Goal: Information Seeking & Learning: Learn about a topic

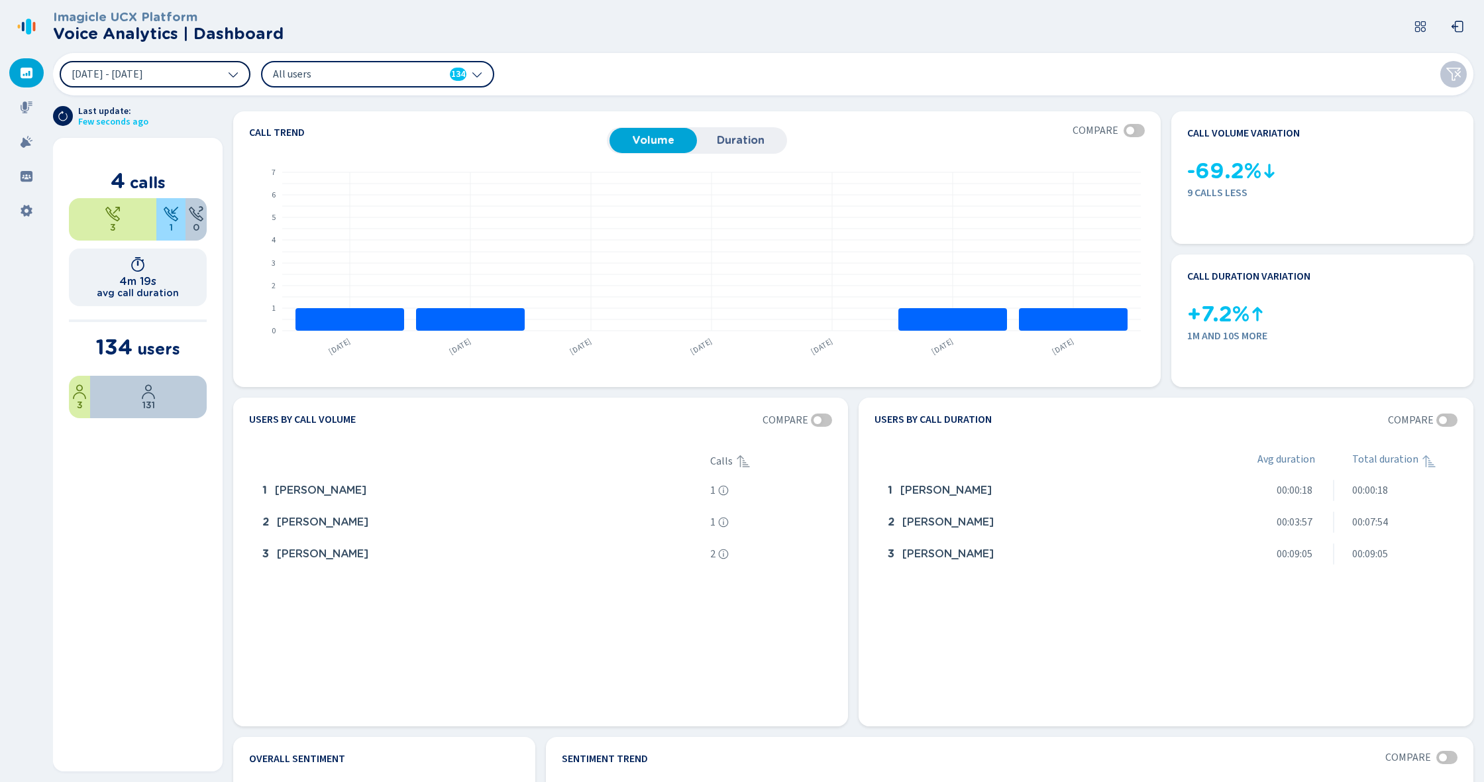
click at [207, 76] on button "[DATE] - [DATE]" at bounding box center [155, 74] width 191 height 26
click at [317, 72] on span "All users" at bounding box center [349, 74] width 152 height 15
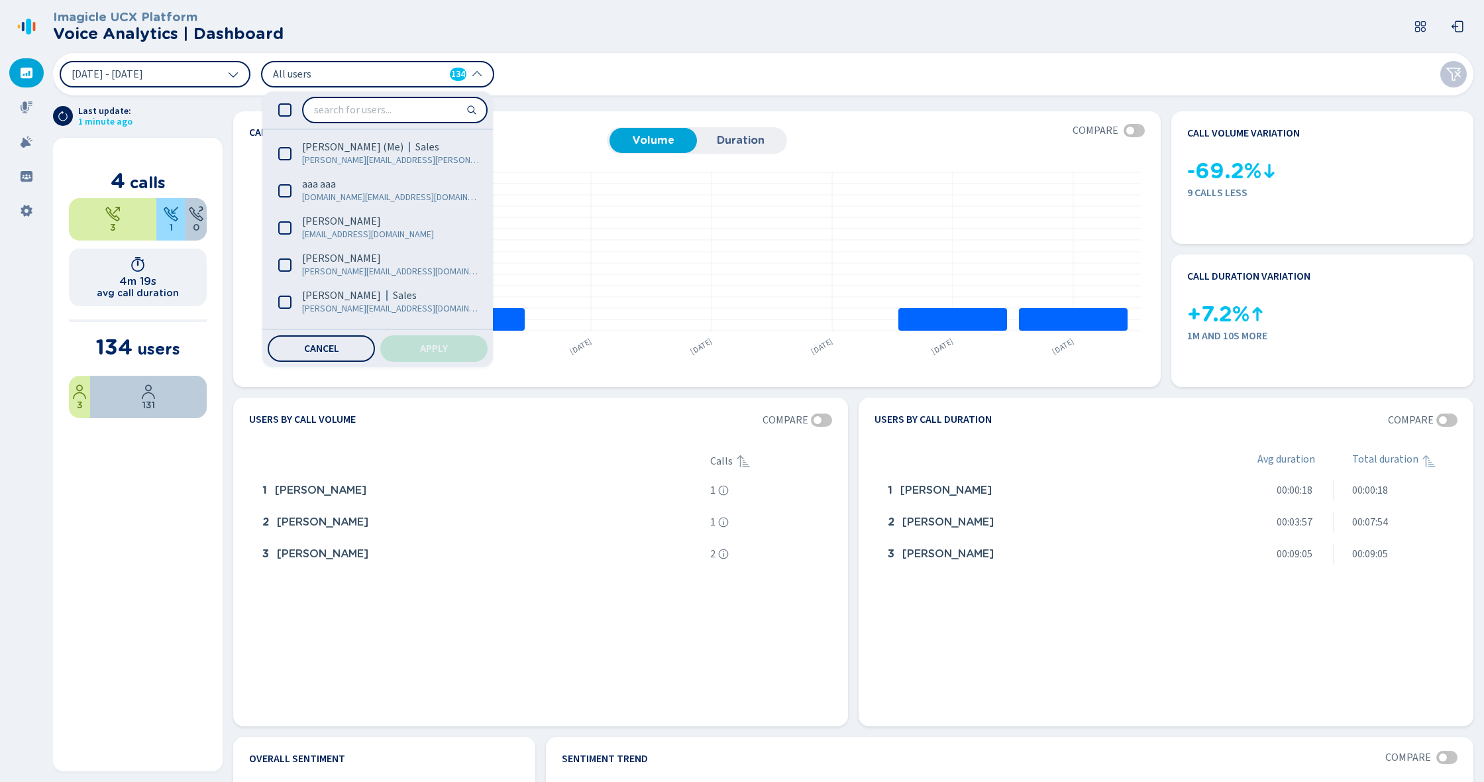
click at [284, 121] on div at bounding box center [377, 109] width 231 height 37
click at [286, 112] on icon at bounding box center [284, 109] width 13 height 13
click at [435, 350] on span "Apply" at bounding box center [434, 348] width 28 height 11
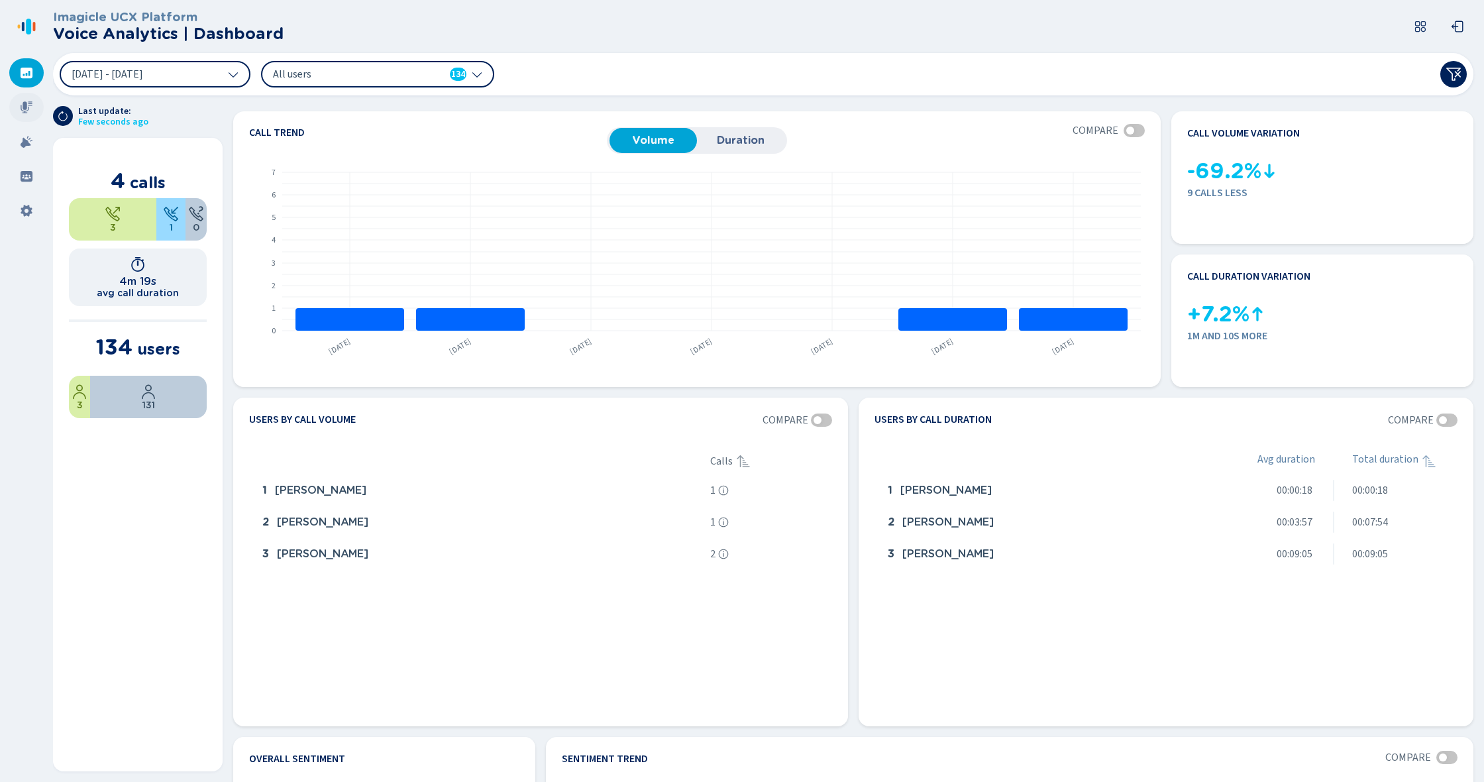
click at [28, 110] on icon at bounding box center [27, 107] width 12 height 12
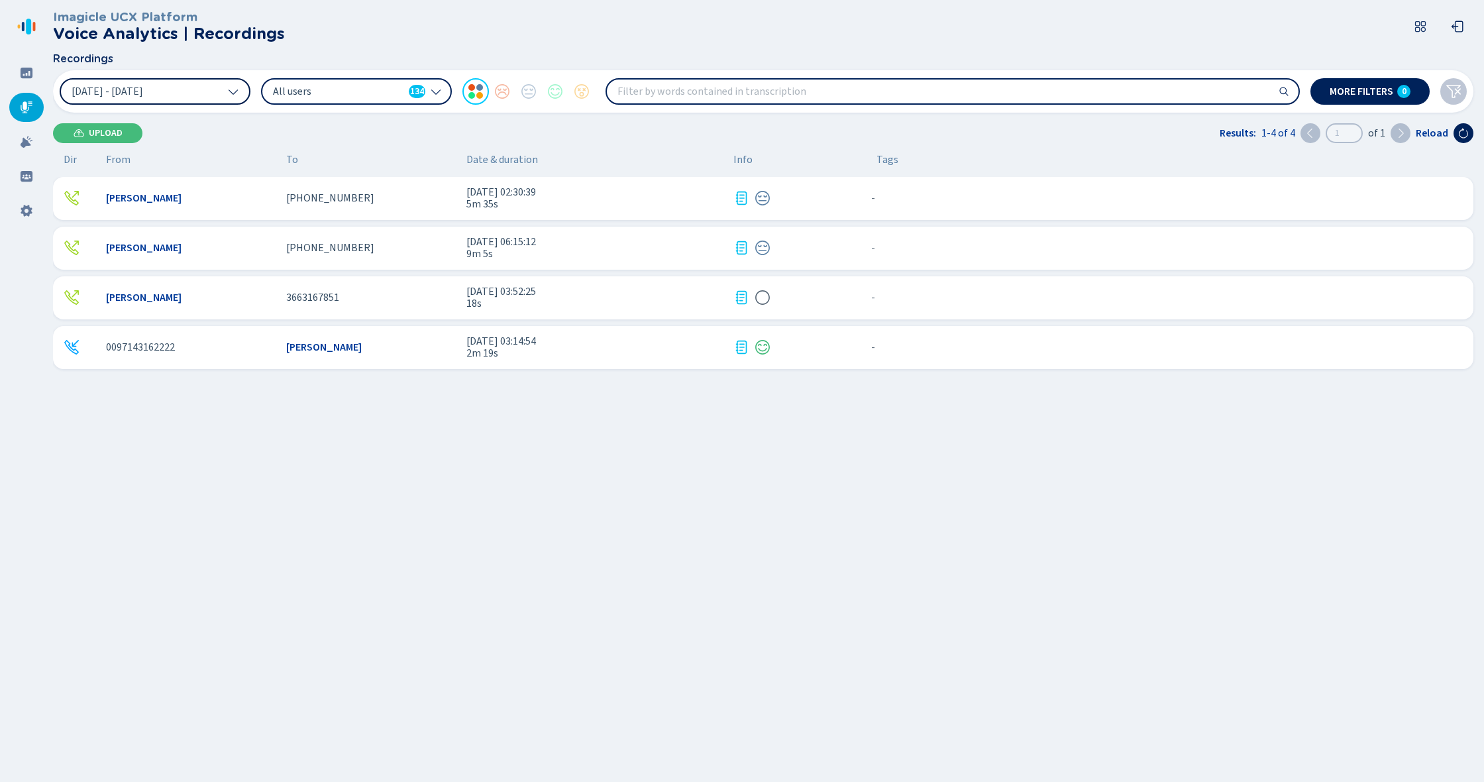
click at [229, 93] on icon at bounding box center [233, 91] width 11 height 11
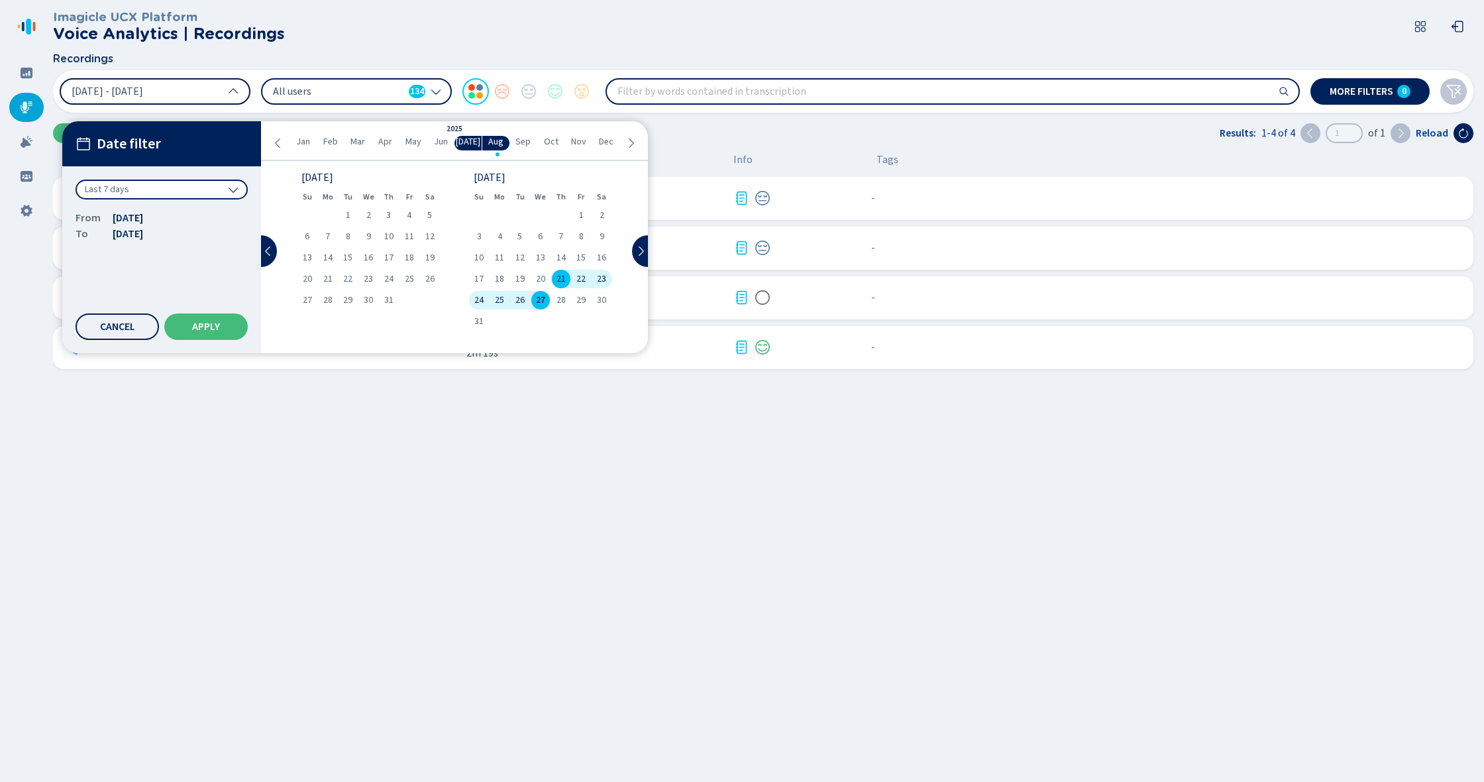
click at [219, 97] on button "[DATE] - [DATE]" at bounding box center [155, 91] width 191 height 26
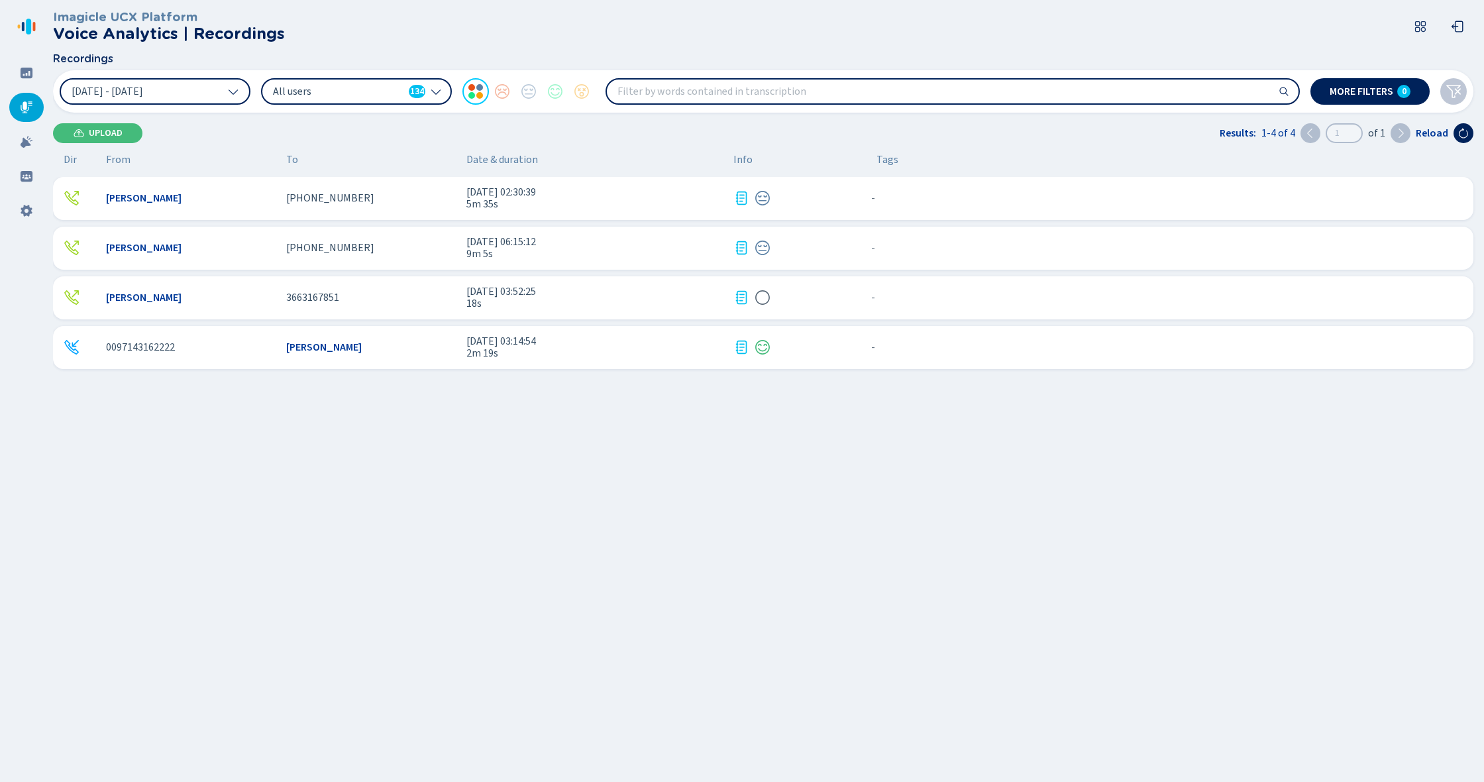
click at [340, 95] on span "All users" at bounding box center [338, 91] width 130 height 15
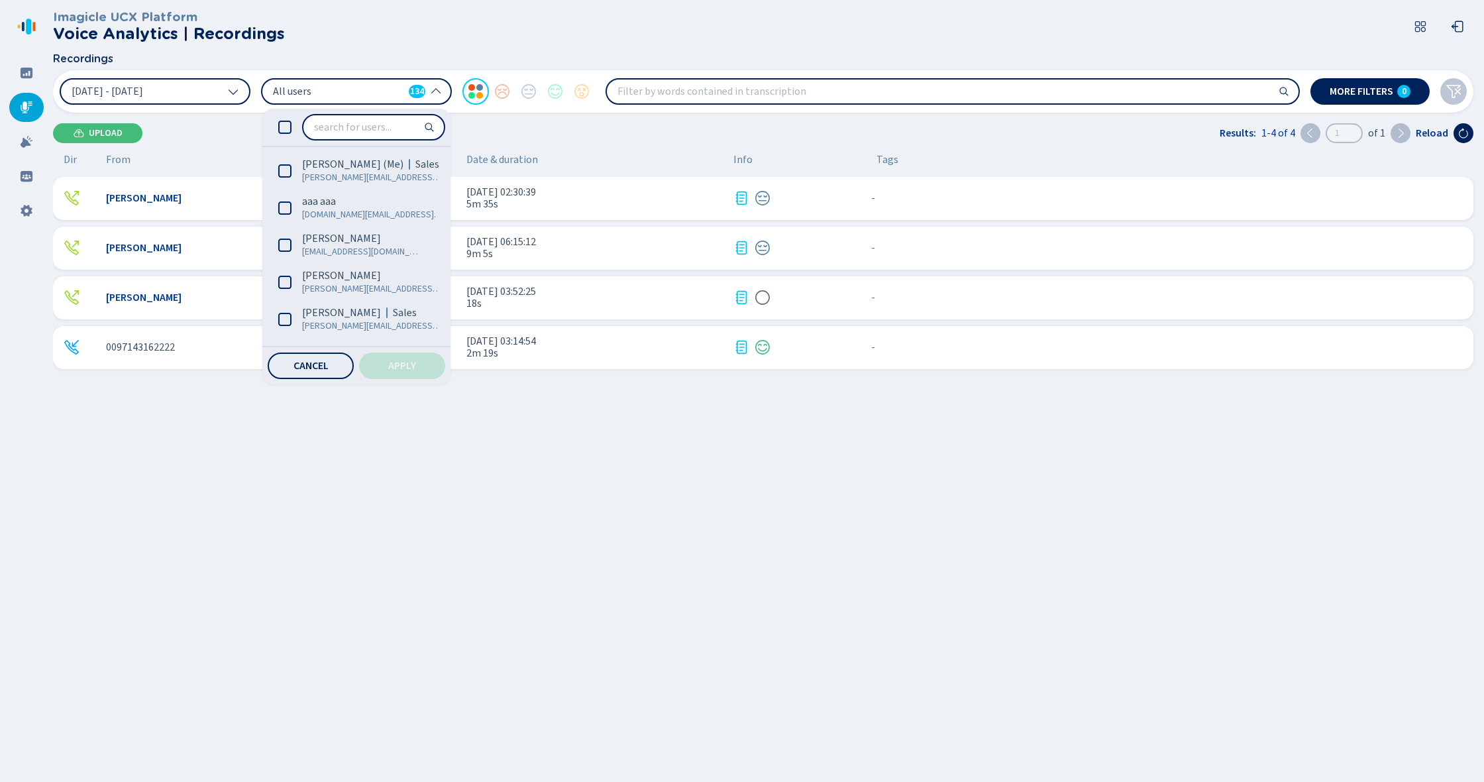
click at [342, 92] on span "All users" at bounding box center [338, 91] width 130 height 15
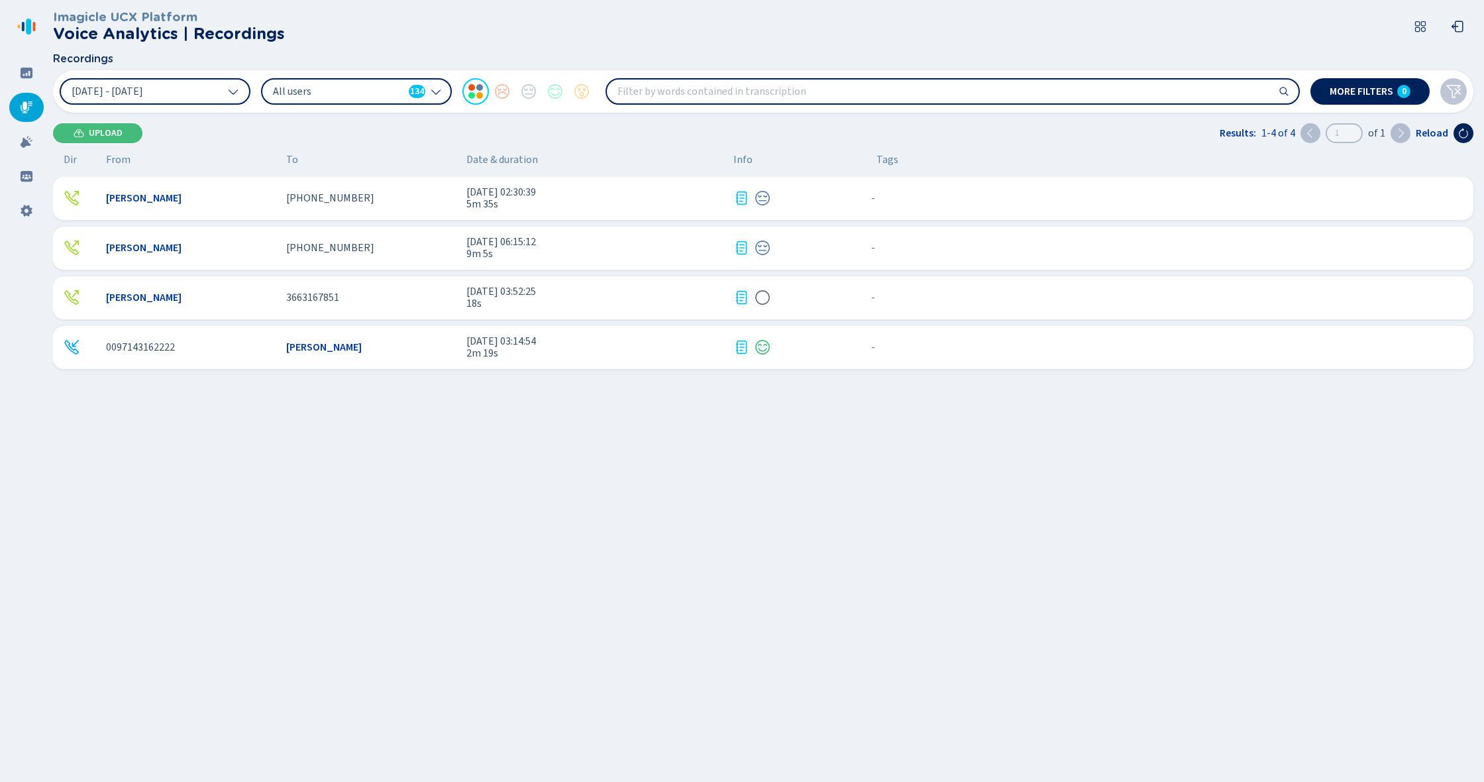
drag, startPoint x: 1245, startPoint y: 102, endPoint x: 88, endPoint y: 349, distance: 1183.3
click at [88, 349] on div at bounding box center [80, 347] width 32 height 16
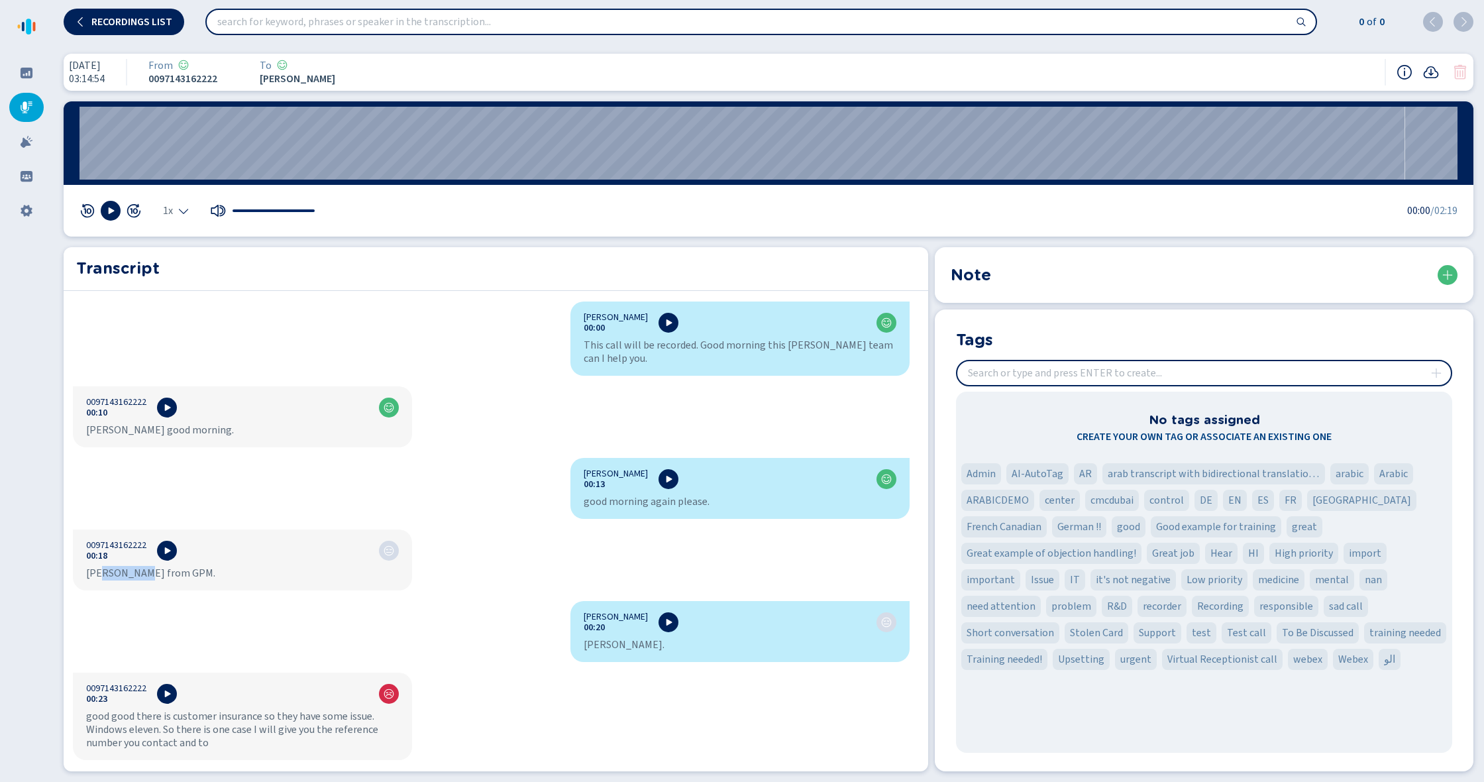
drag, startPoint x: 338, startPoint y: 573, endPoint x: 385, endPoint y: 578, distance: 46.6
click at [385, 578] on div "[PERSON_NAME] from GPM." at bounding box center [242, 572] width 313 height 13
click at [425, 582] on div "[PERSON_NAME] 00:00 This call will be recorded. Good morning this [PERSON_NAME]…" at bounding box center [491, 533] width 855 height 464
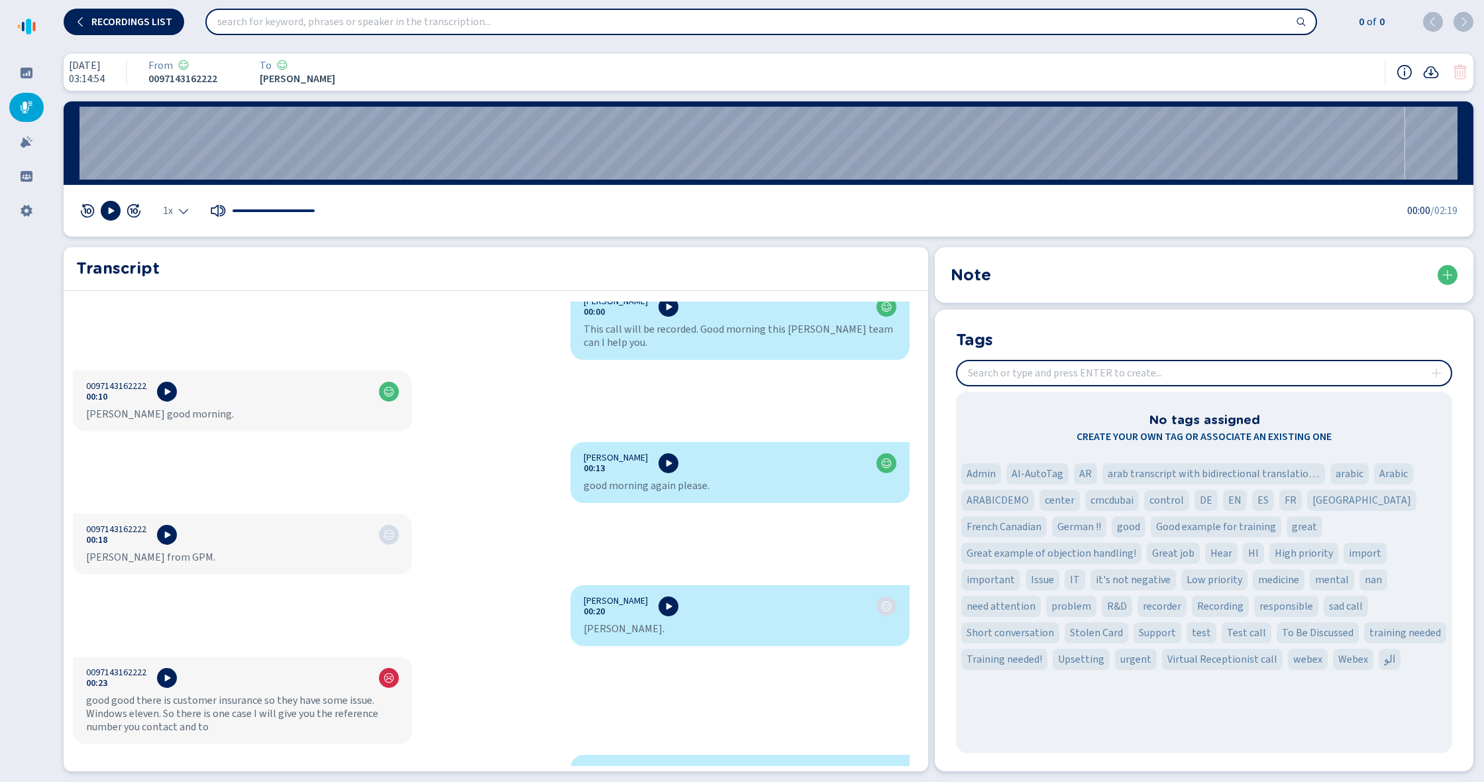
scroll to position [18, 0]
click at [29, 142] on icon at bounding box center [26, 141] width 13 height 13
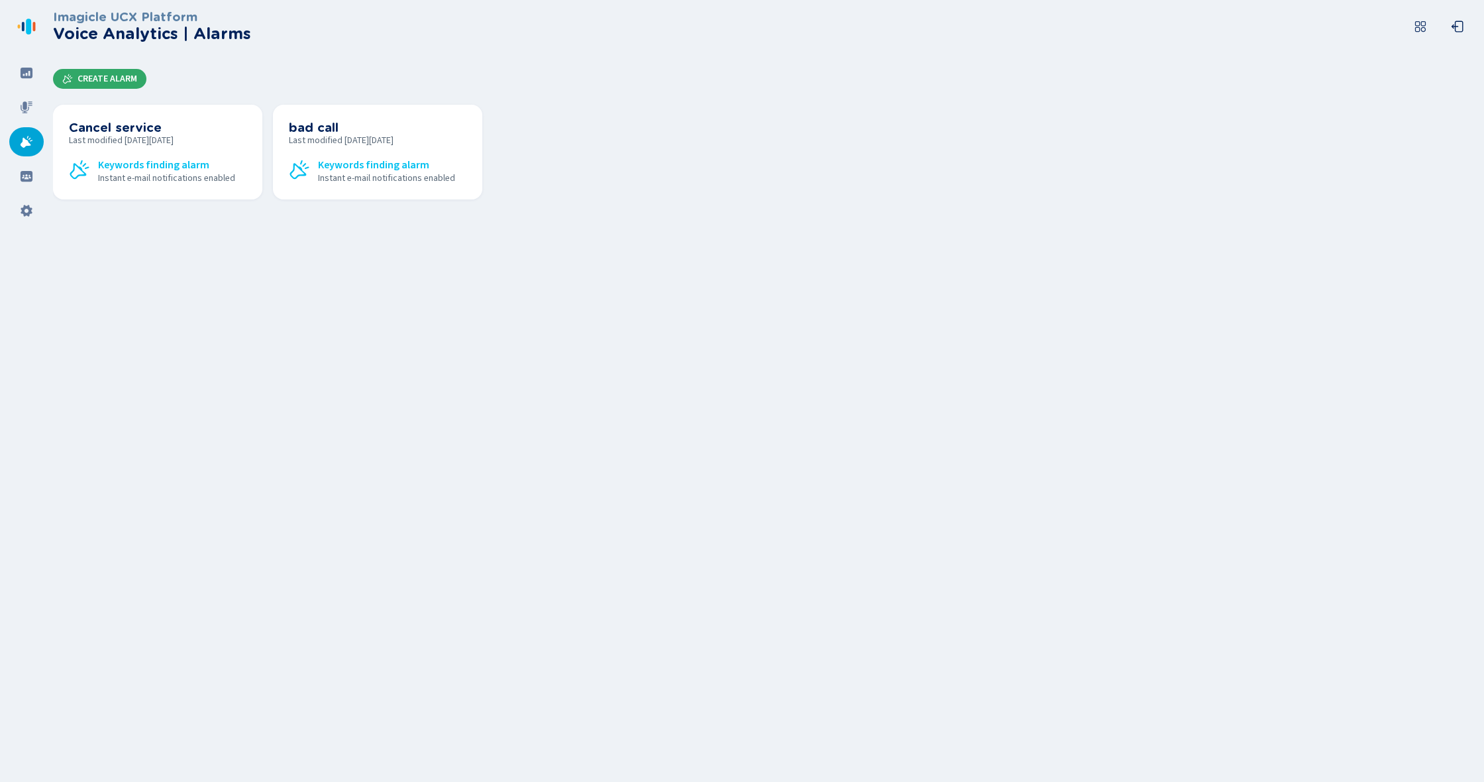
click at [105, 79] on span "Create Alarm" at bounding box center [108, 79] width 60 height 11
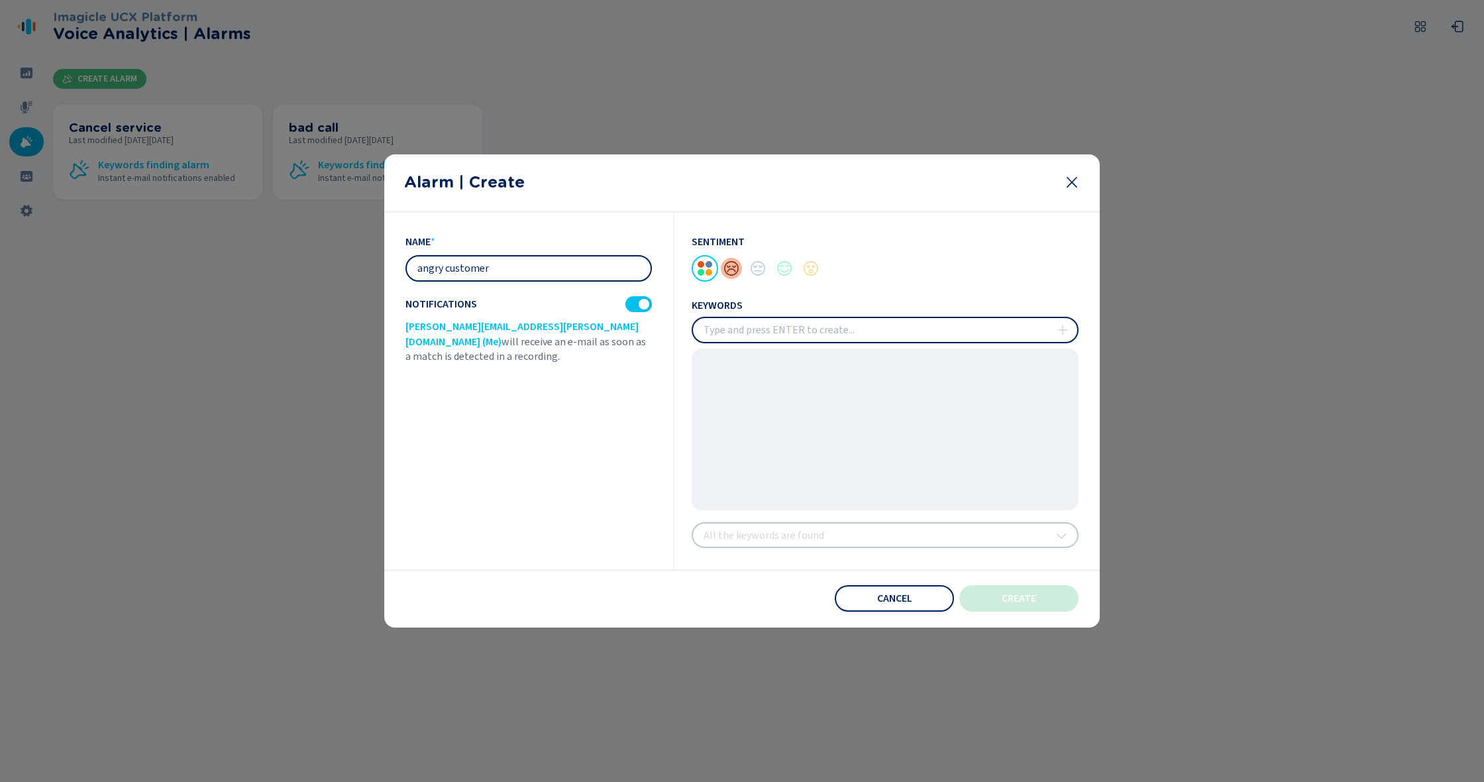
type input "angry customer"
drag, startPoint x: 735, startPoint y: 268, endPoint x: 741, endPoint y: 272, distance: 6.8
click at [735, 269] on div at bounding box center [731, 268] width 26 height 26
type input "problem"
click at [1067, 325] on icon at bounding box center [1062, 330] width 11 height 11
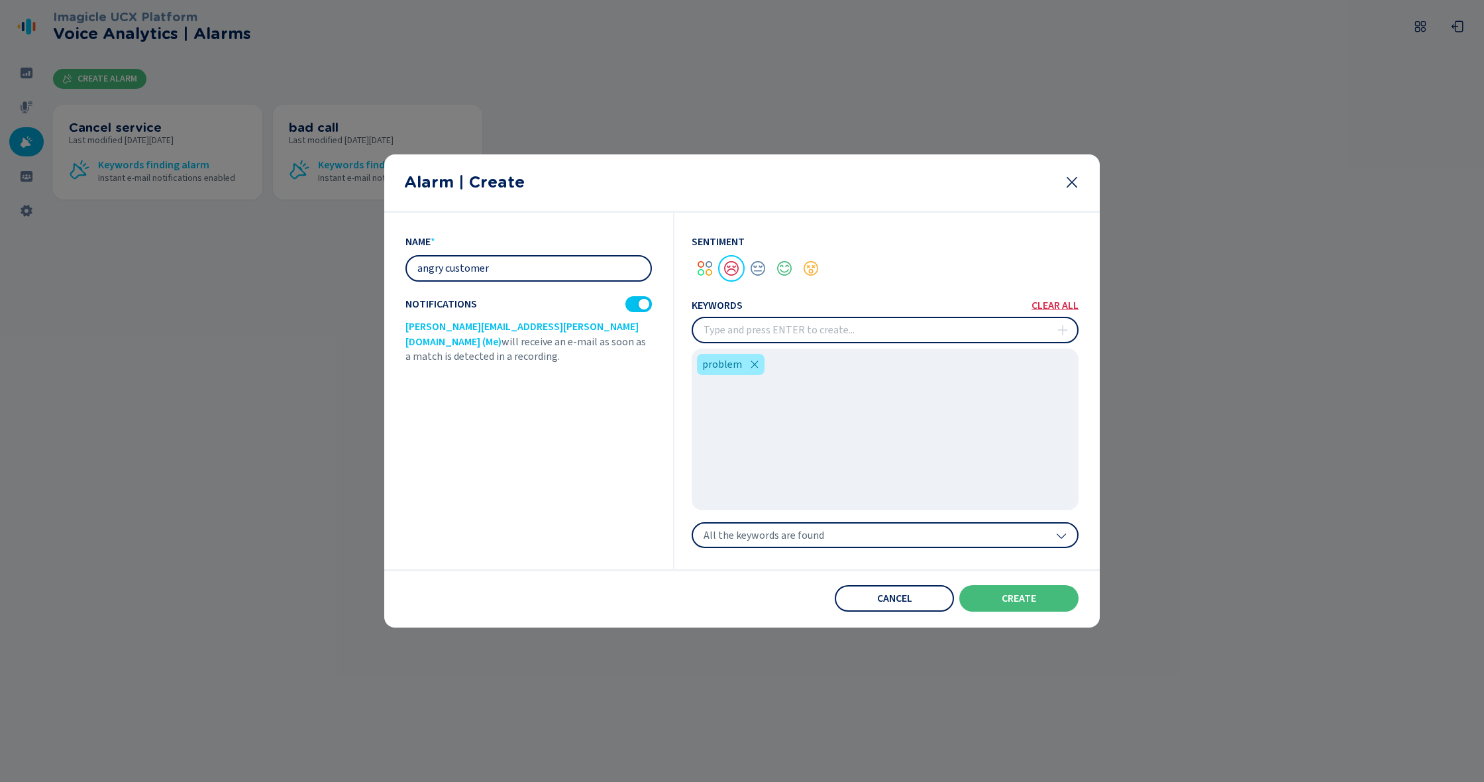
click at [797, 333] on input "insert" at bounding box center [885, 330] width 384 height 24
type input "issue"
click at [1066, 331] on icon at bounding box center [1062, 330] width 11 height 11
click at [742, 541] on span "All the keywords are found" at bounding box center [763, 535] width 121 height 13
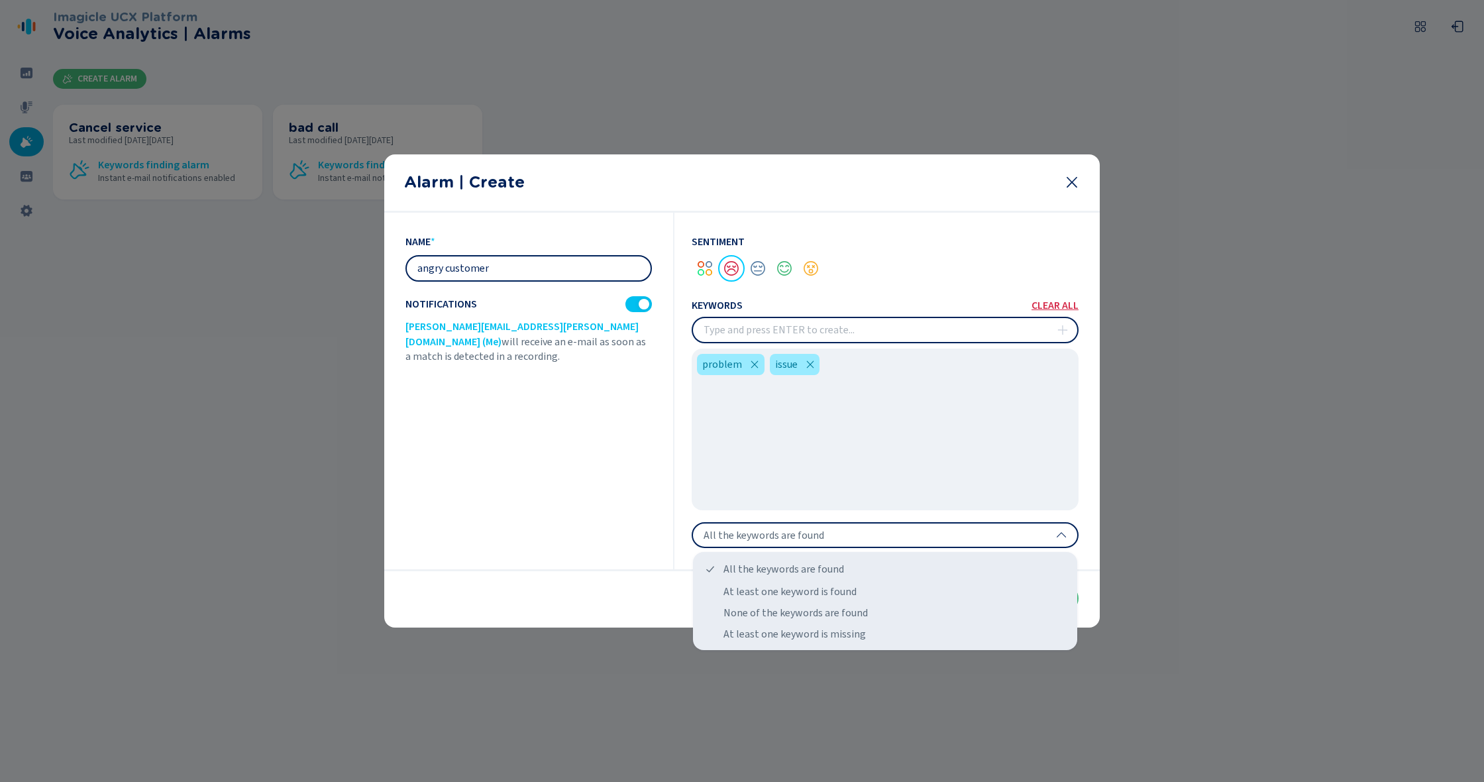
click at [794, 536] on span "All the keywords are found" at bounding box center [763, 535] width 121 height 13
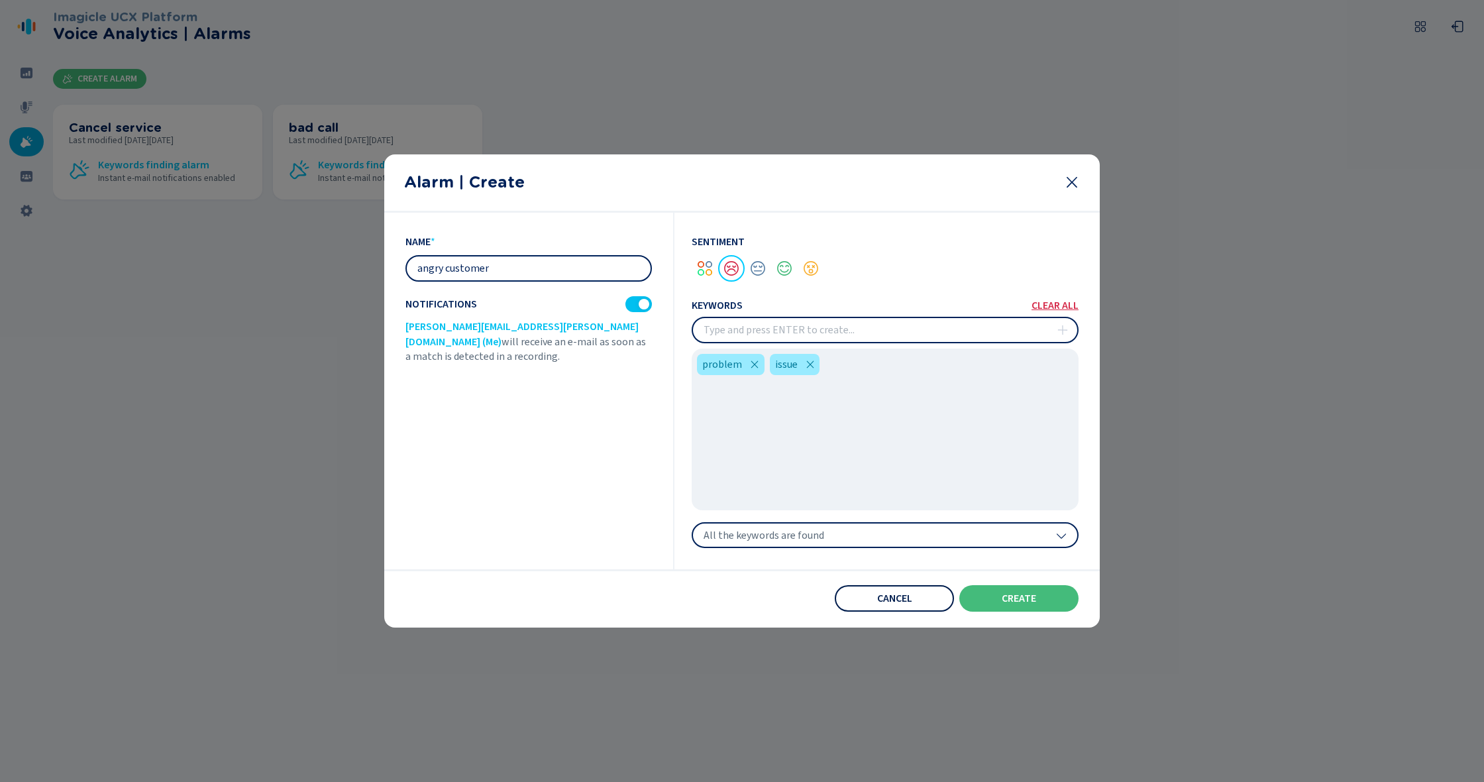
click at [921, 603] on button "Cancel" at bounding box center [894, 598] width 119 height 26
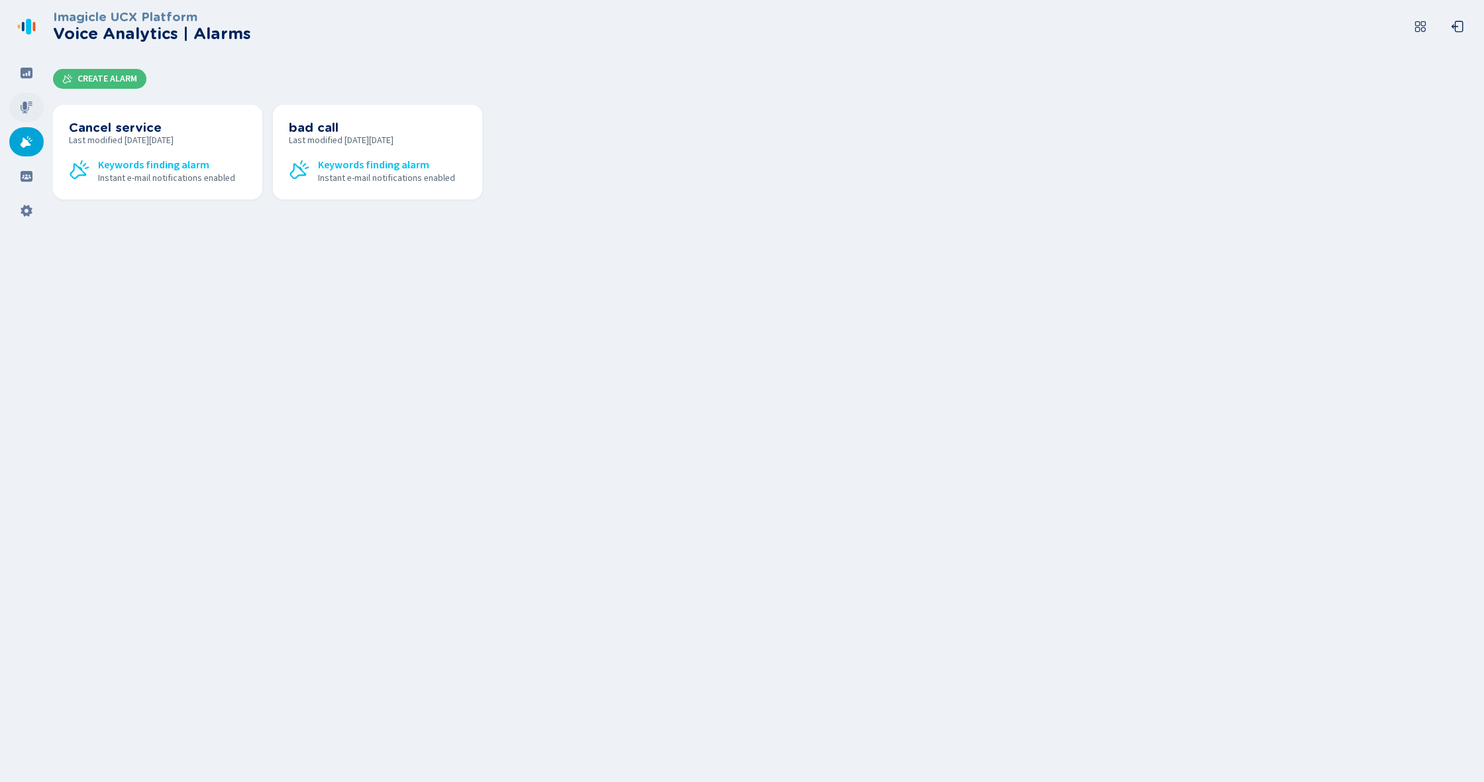
click at [32, 109] on icon at bounding box center [26, 107] width 13 height 13
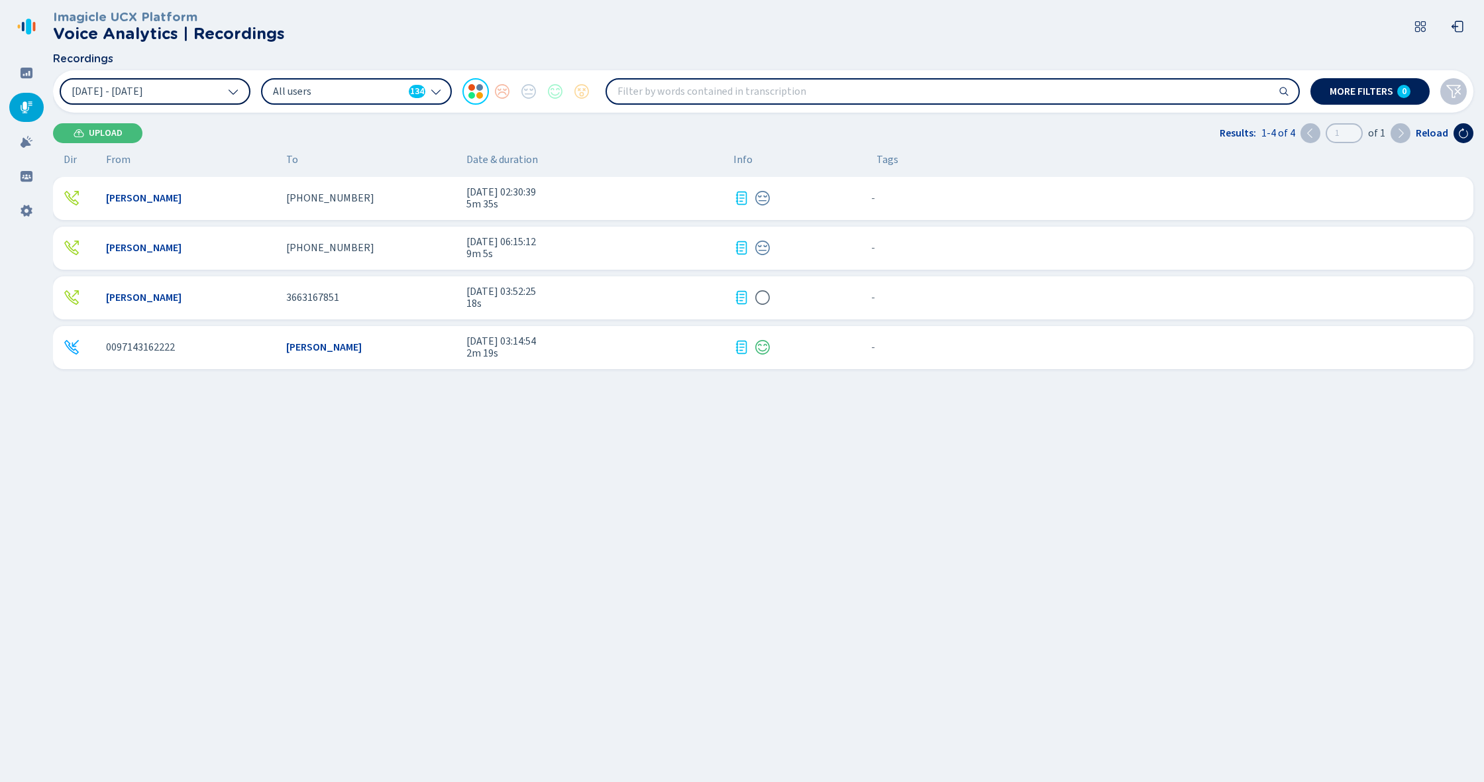
click at [209, 87] on button "[DATE] - [DATE]" at bounding box center [155, 91] width 191 height 26
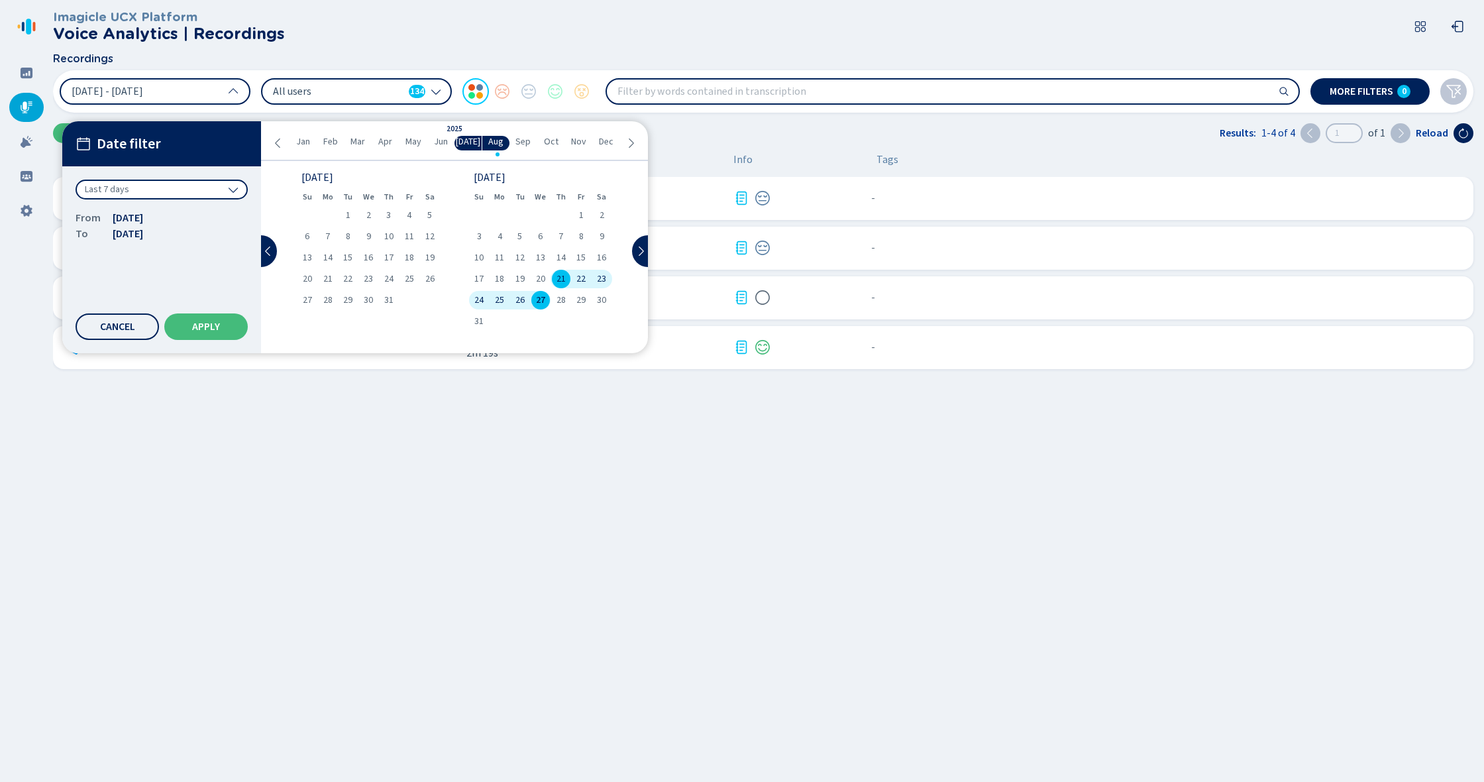
click at [127, 190] on span "Last 7 days" at bounding box center [107, 189] width 44 height 13
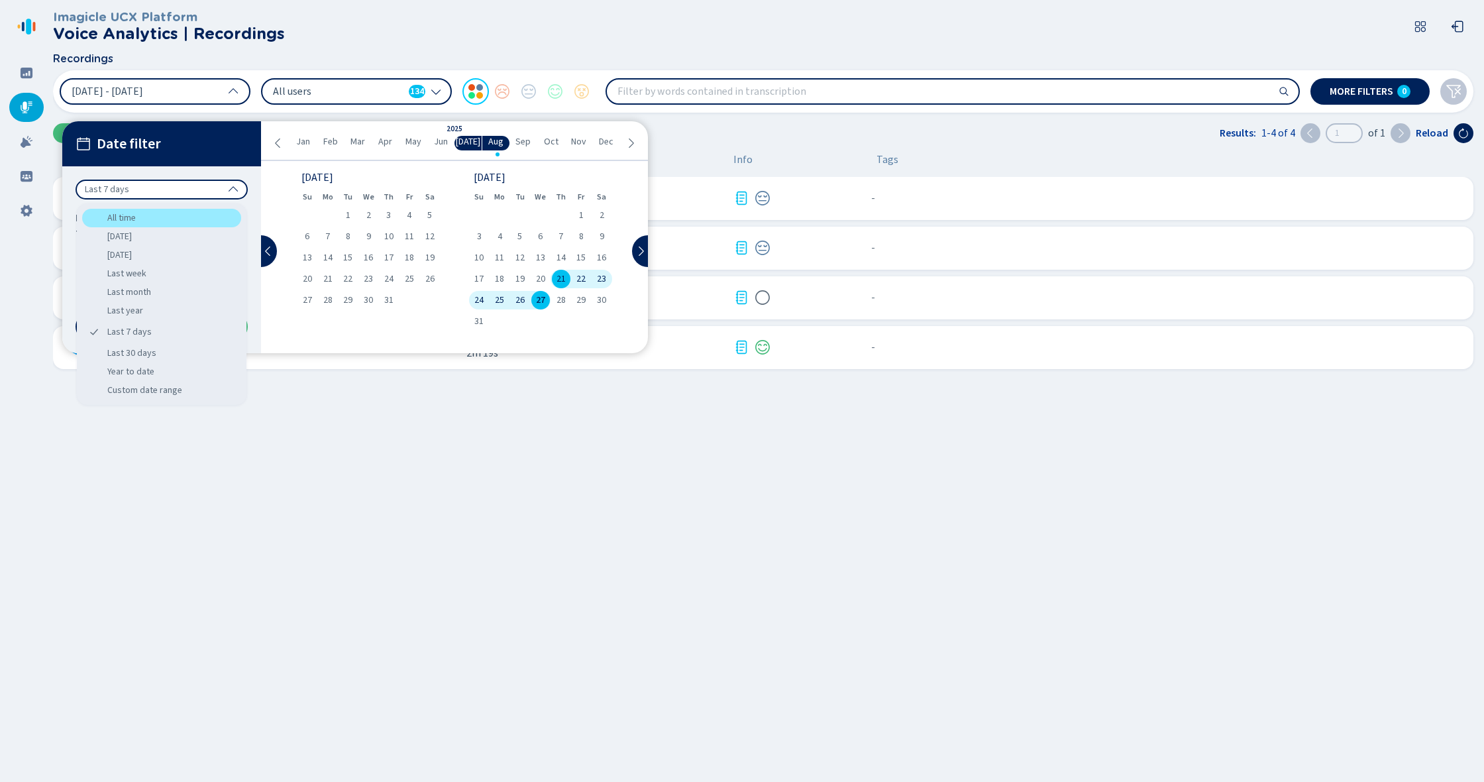
click at [128, 219] on div "All time" at bounding box center [161, 218] width 159 height 19
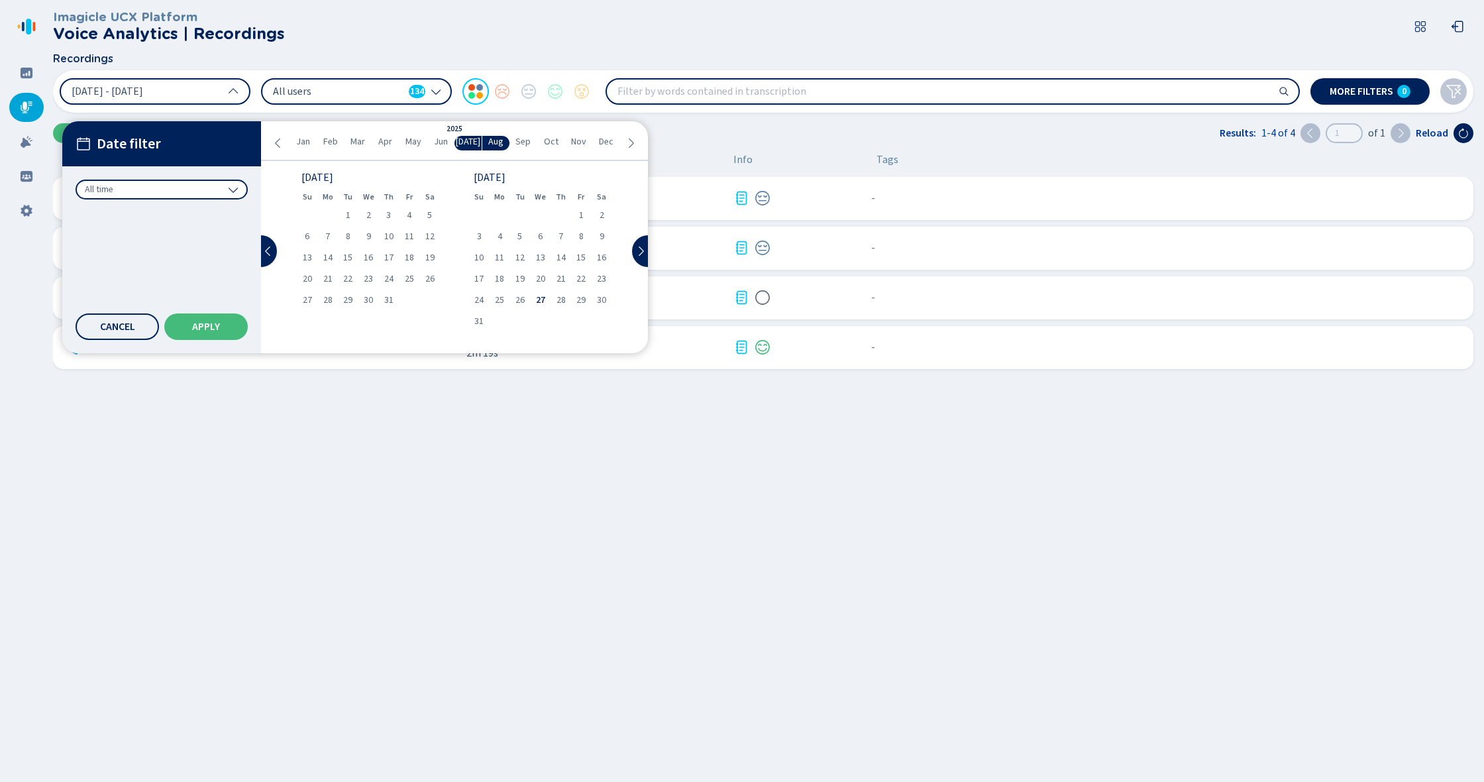
click at [221, 341] on div "Date filter All time Cancel Apply" at bounding box center [161, 237] width 199 height 232
click at [223, 328] on button "Apply" at bounding box center [205, 326] width 83 height 26
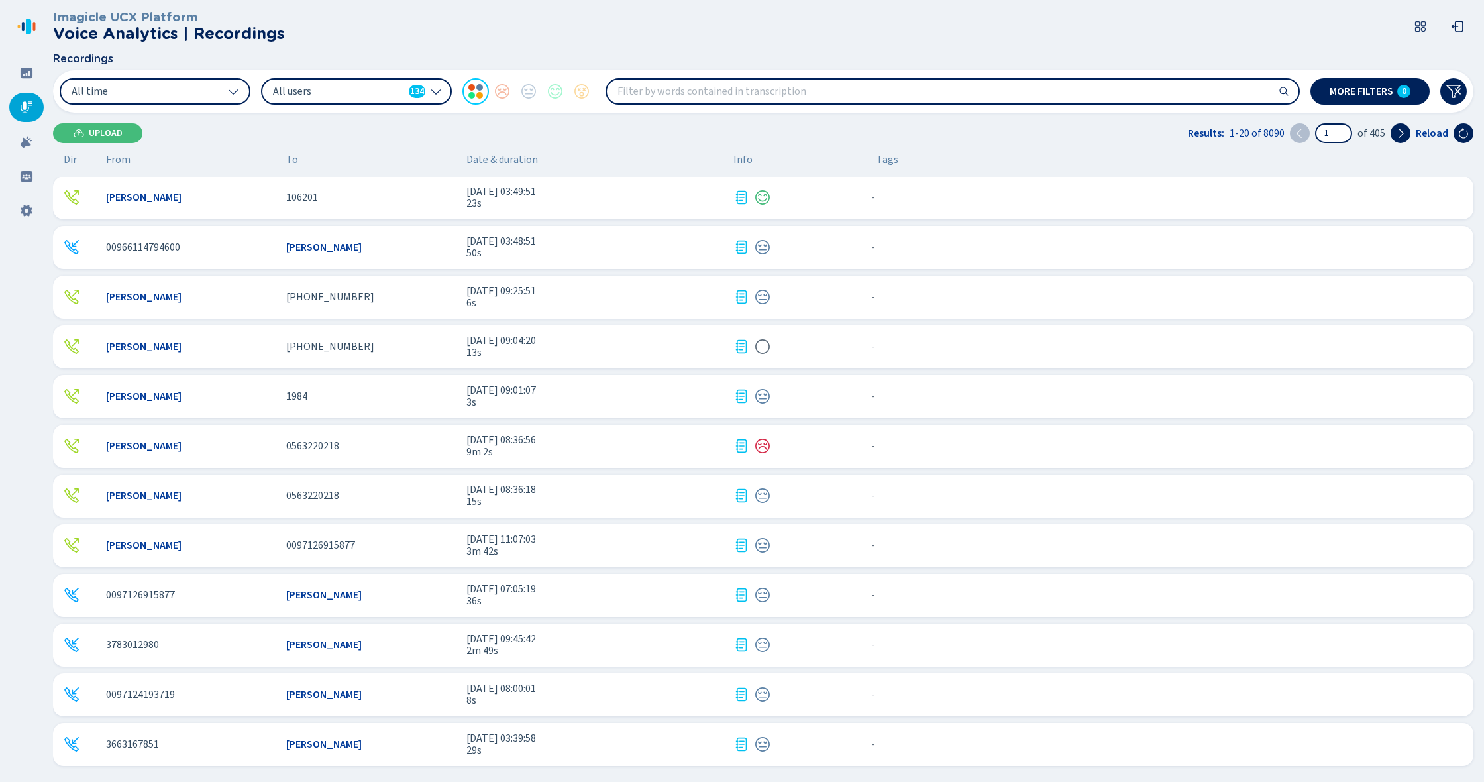
scroll to position [397, 0]
click at [305, 89] on span "All users" at bounding box center [338, 91] width 130 height 15
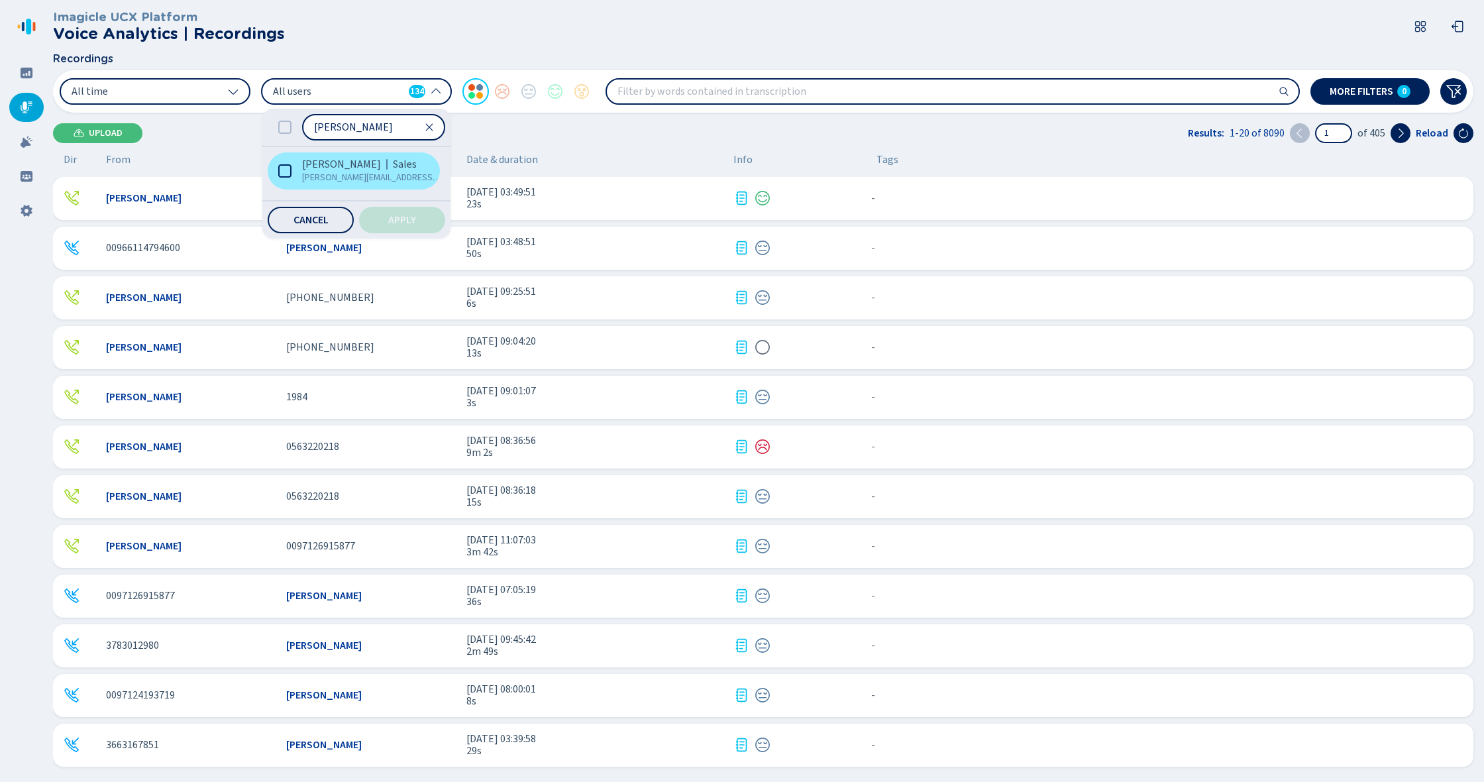
type input "[PERSON_NAME]"
click at [285, 174] on icon at bounding box center [284, 170] width 13 height 13
click at [394, 218] on span "Apply" at bounding box center [402, 220] width 28 height 11
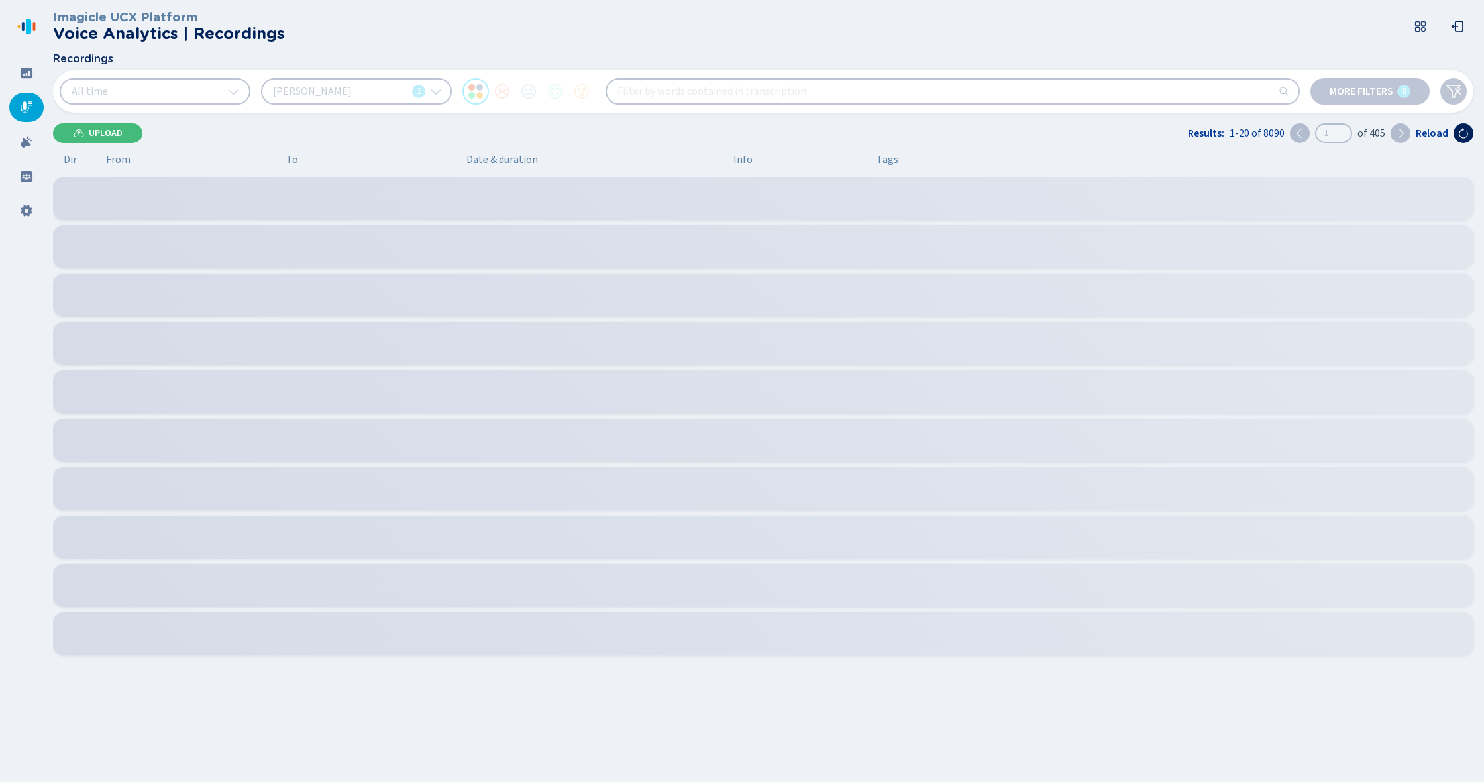
scroll to position [0, 0]
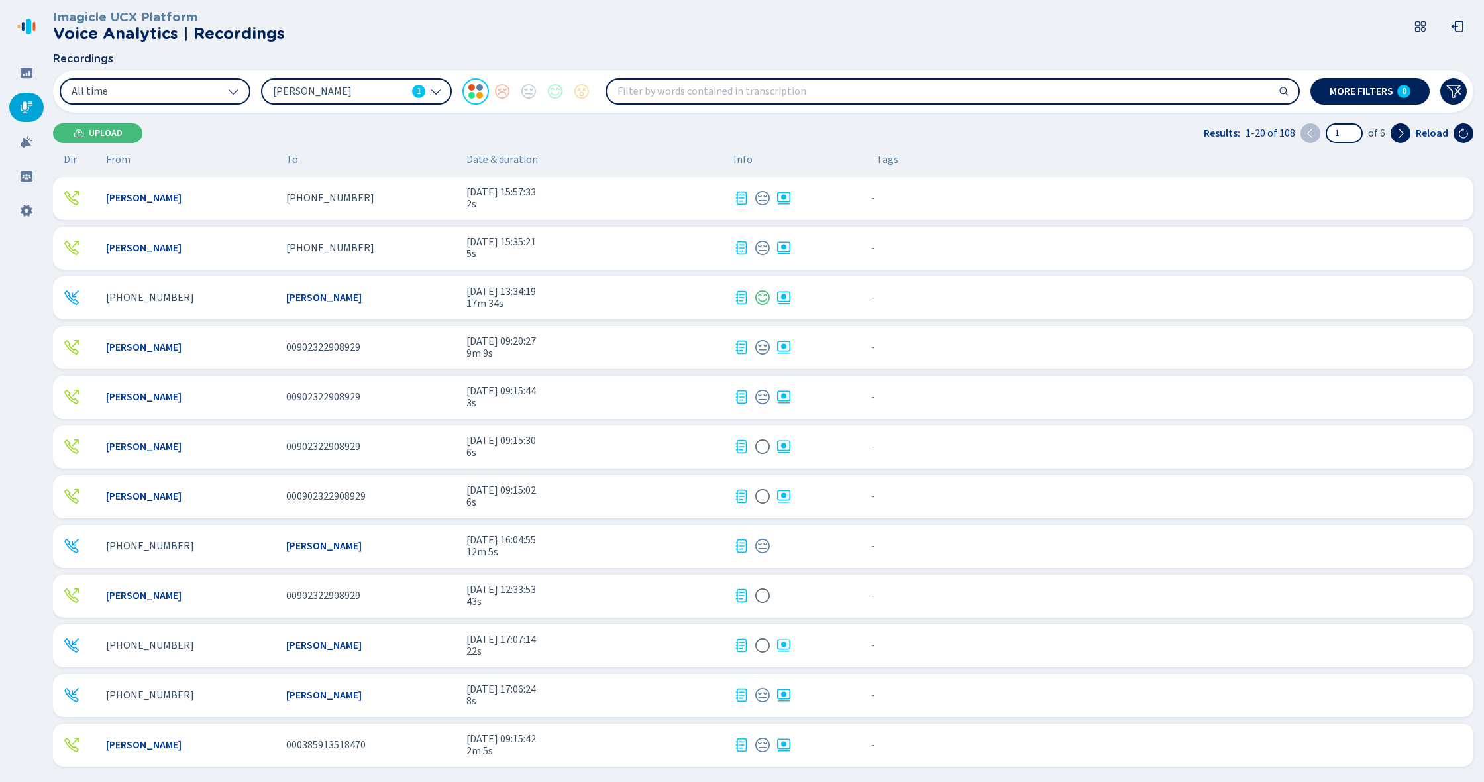
click at [727, 293] on div "[PHONE_NUMBER] [PERSON_NAME] [DATE] 13:34:19 17m 34s - {{hiddenTagsCount}} more" at bounding box center [763, 297] width 1420 height 43
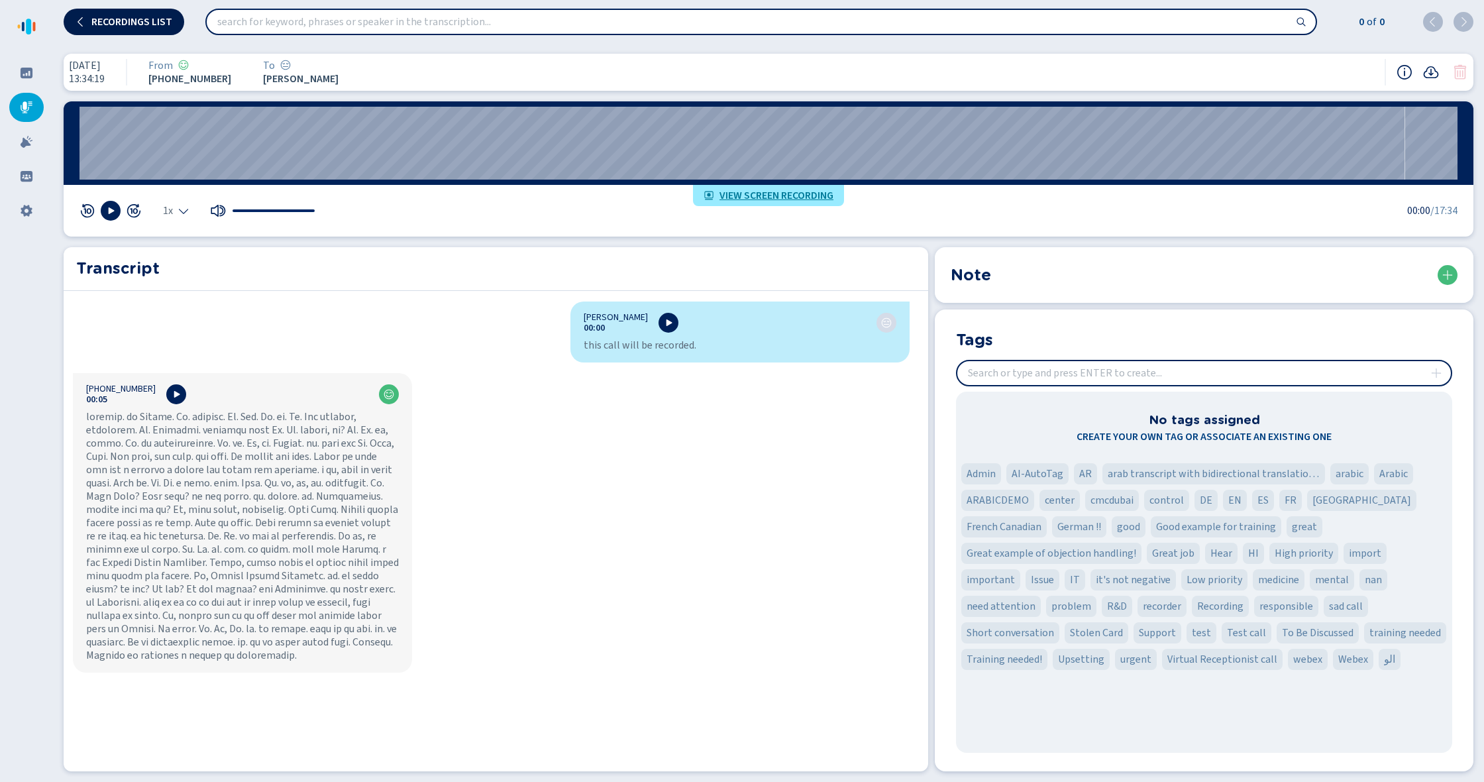
click at [154, 24] on span "Recordings list" at bounding box center [131, 22] width 81 height 11
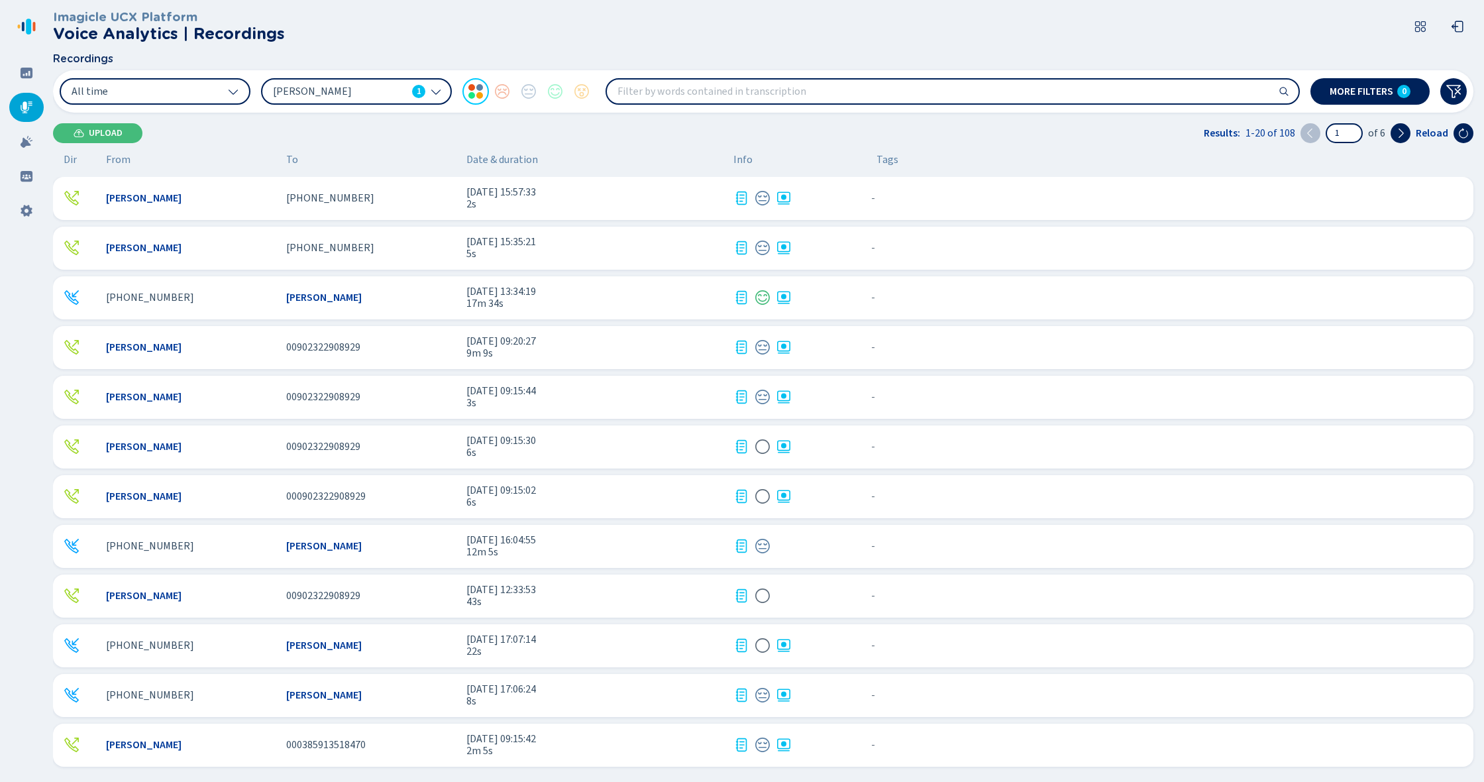
click at [429, 19] on header "Imagicle UCX Platform Voice Analytics | Recordings" at bounding box center [766, 26] width 1426 height 53
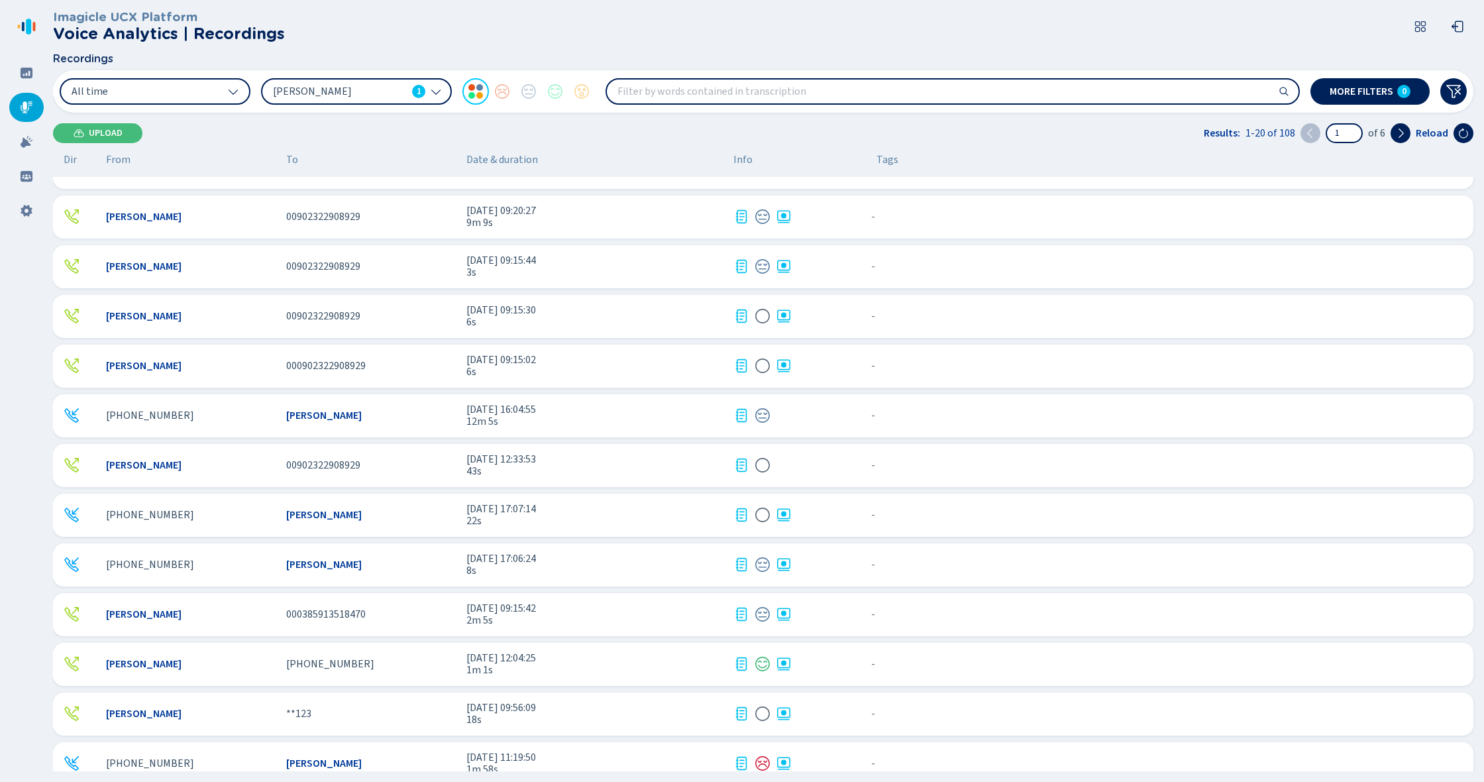
scroll to position [130, 0]
click at [358, 366] on span "000902322908929" at bounding box center [325, 366] width 79 height 12
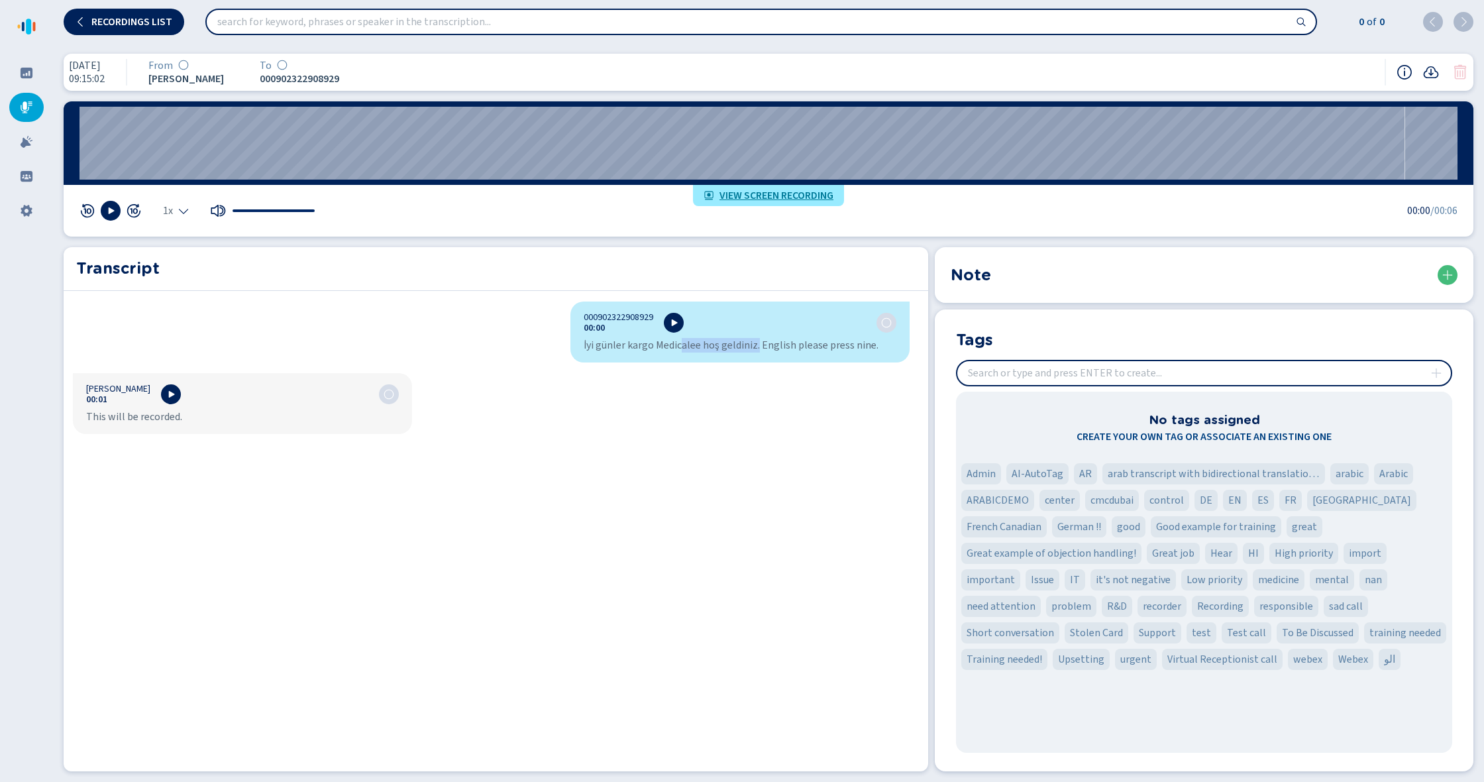
drag, startPoint x: 675, startPoint y: 342, endPoint x: 751, endPoint y: 347, distance: 76.4
click at [751, 347] on div "İyi günler kargo Medicalee hoş geldiniz. English please press nine." at bounding box center [740, 344] width 313 height 13
click at [516, 314] on div "000902322908929 00:00 İyi günler kargo Medicalee hoş geldiniz. English please p…" at bounding box center [491, 533] width 855 height 464
click at [100, 21] on span "Recordings list" at bounding box center [131, 22] width 81 height 11
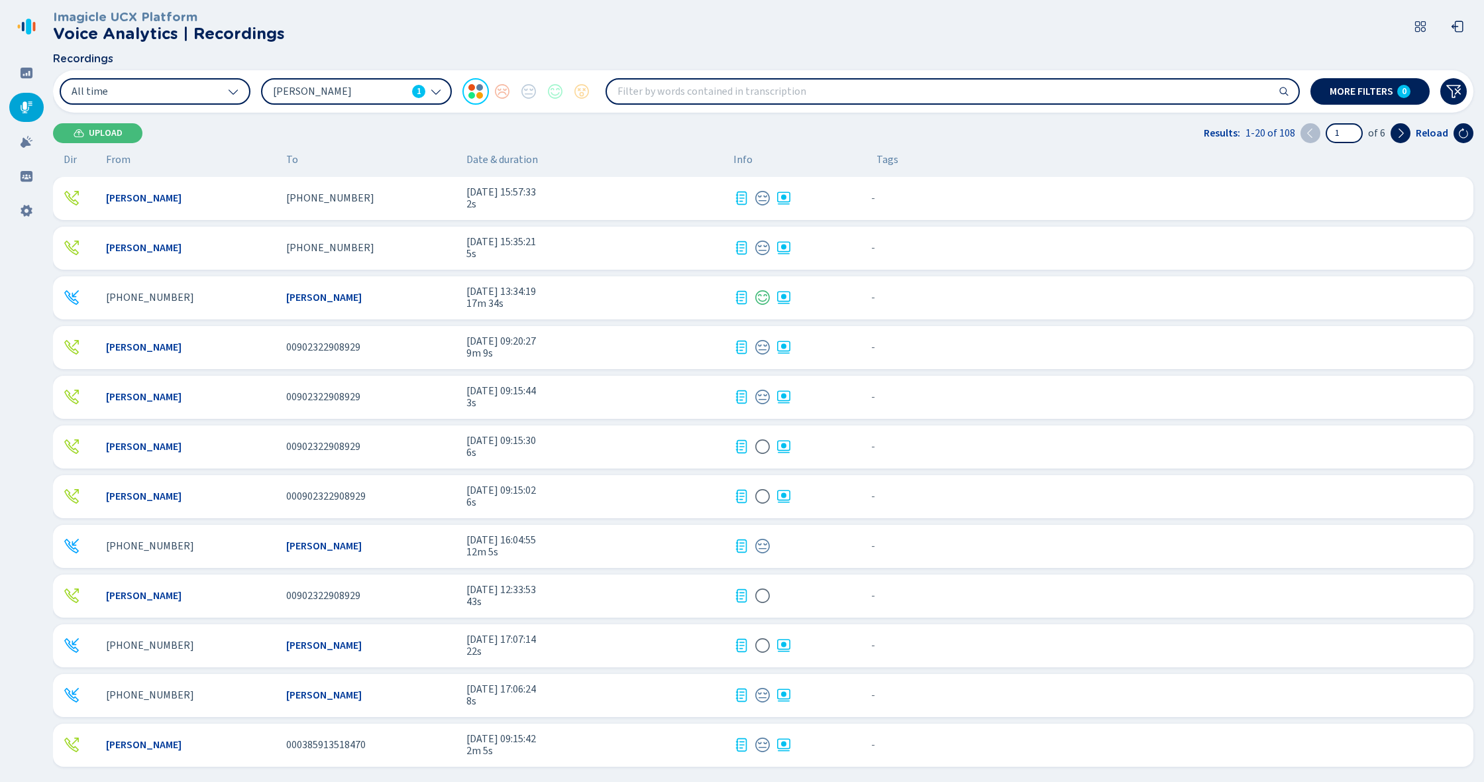
click at [725, 101] on input "search" at bounding box center [953, 91] width 692 height 24
type input "problem"
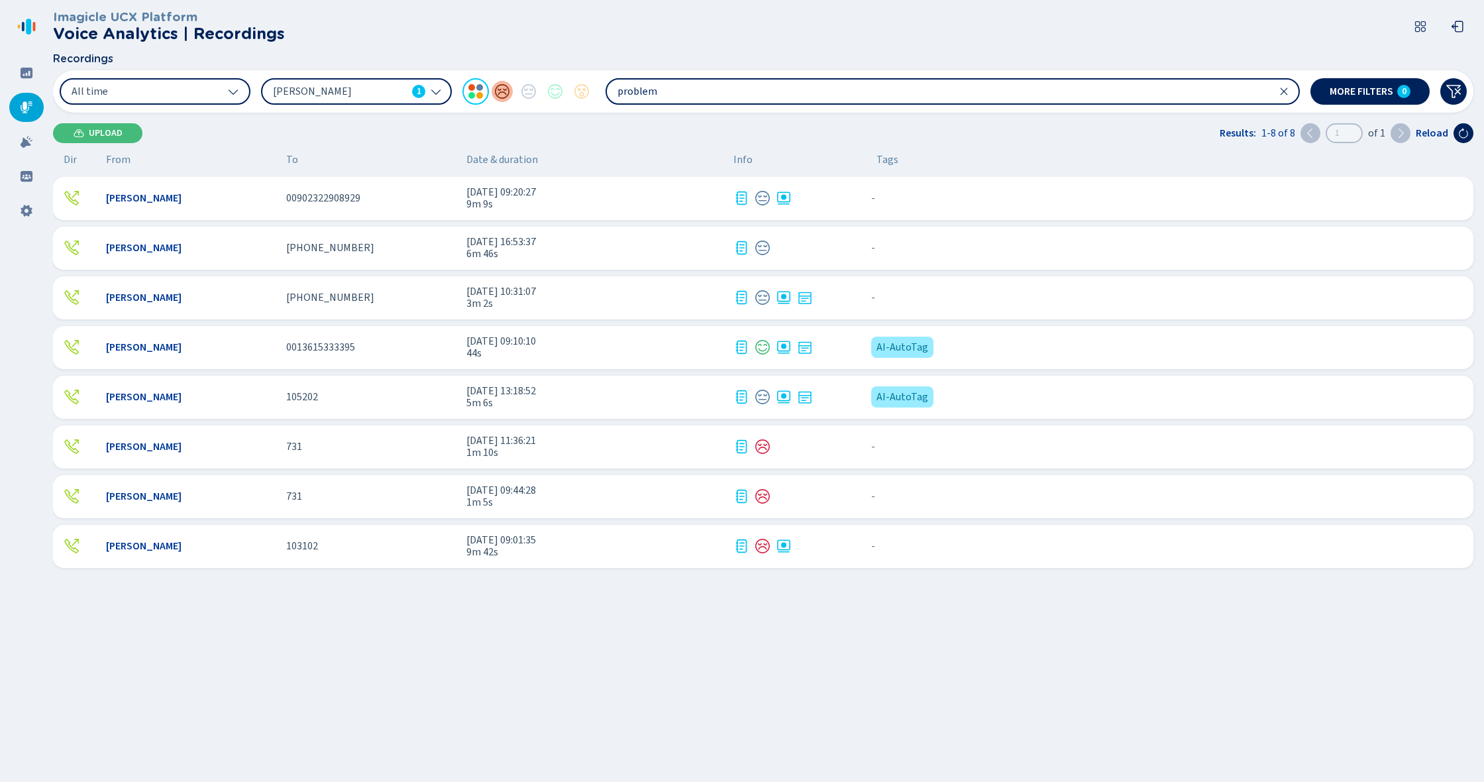
click at [499, 94] on div at bounding box center [502, 91] width 26 height 26
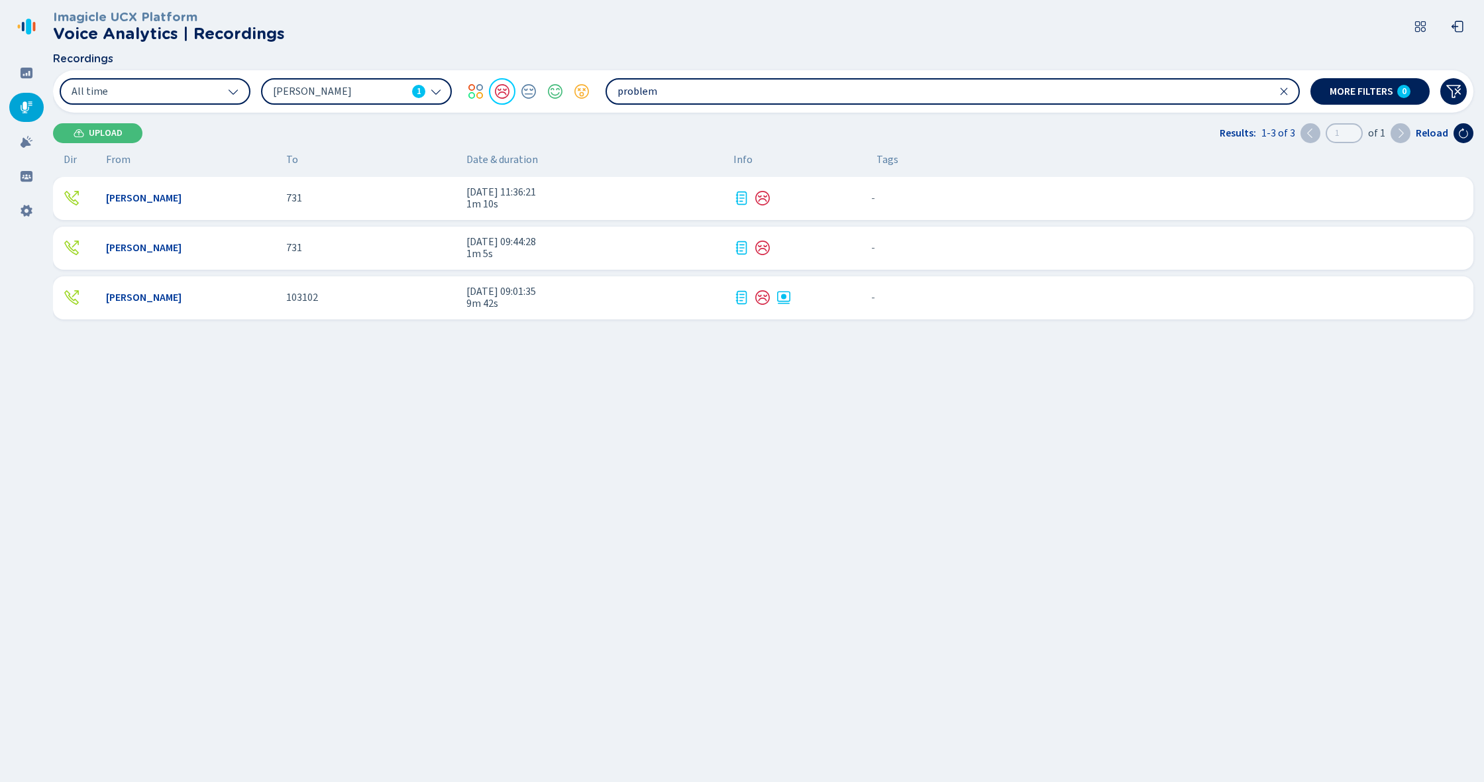
click at [519, 293] on span "[DATE] 09:01:35" at bounding box center [594, 292] width 256 height 12
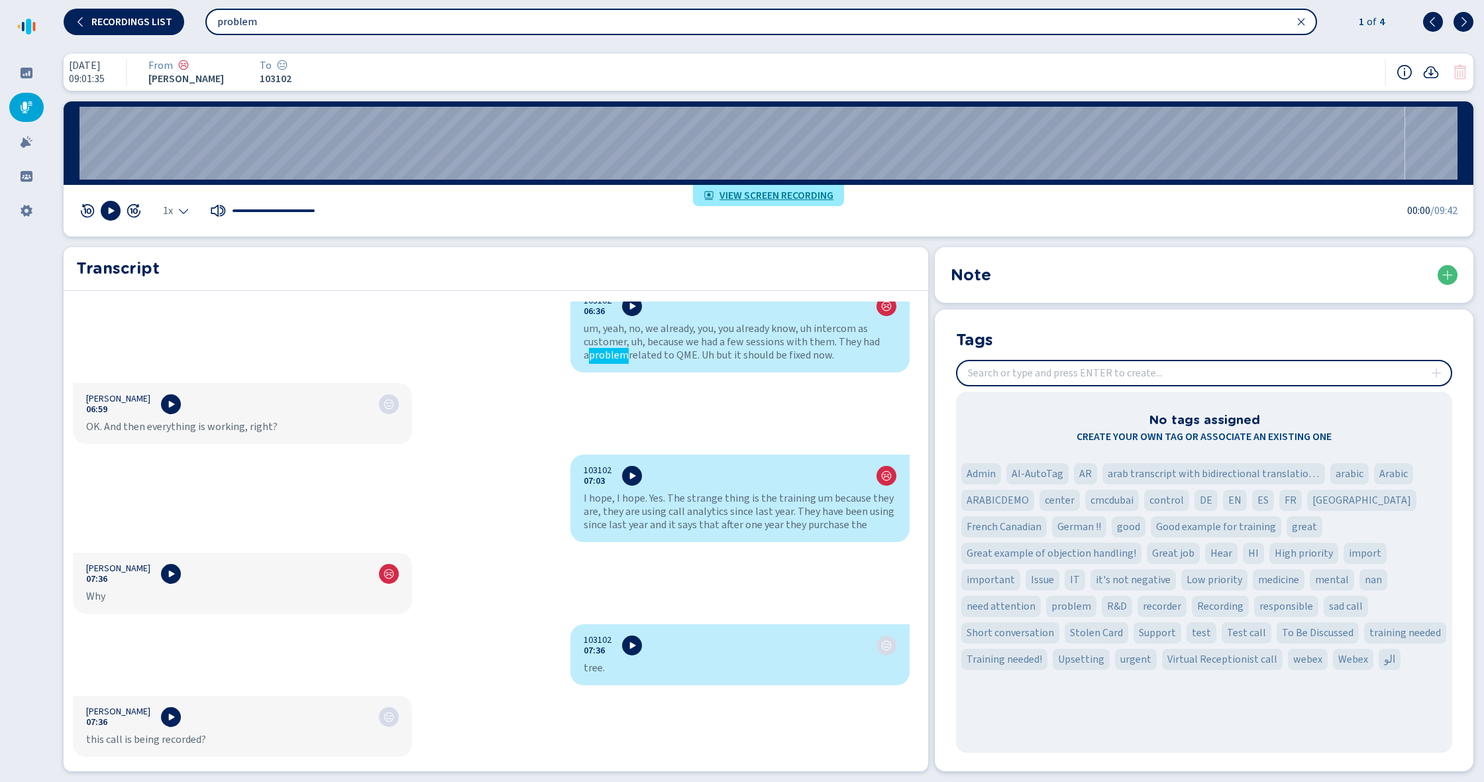
scroll to position [6007, 0]
